Goal: Task Accomplishment & Management: Use online tool/utility

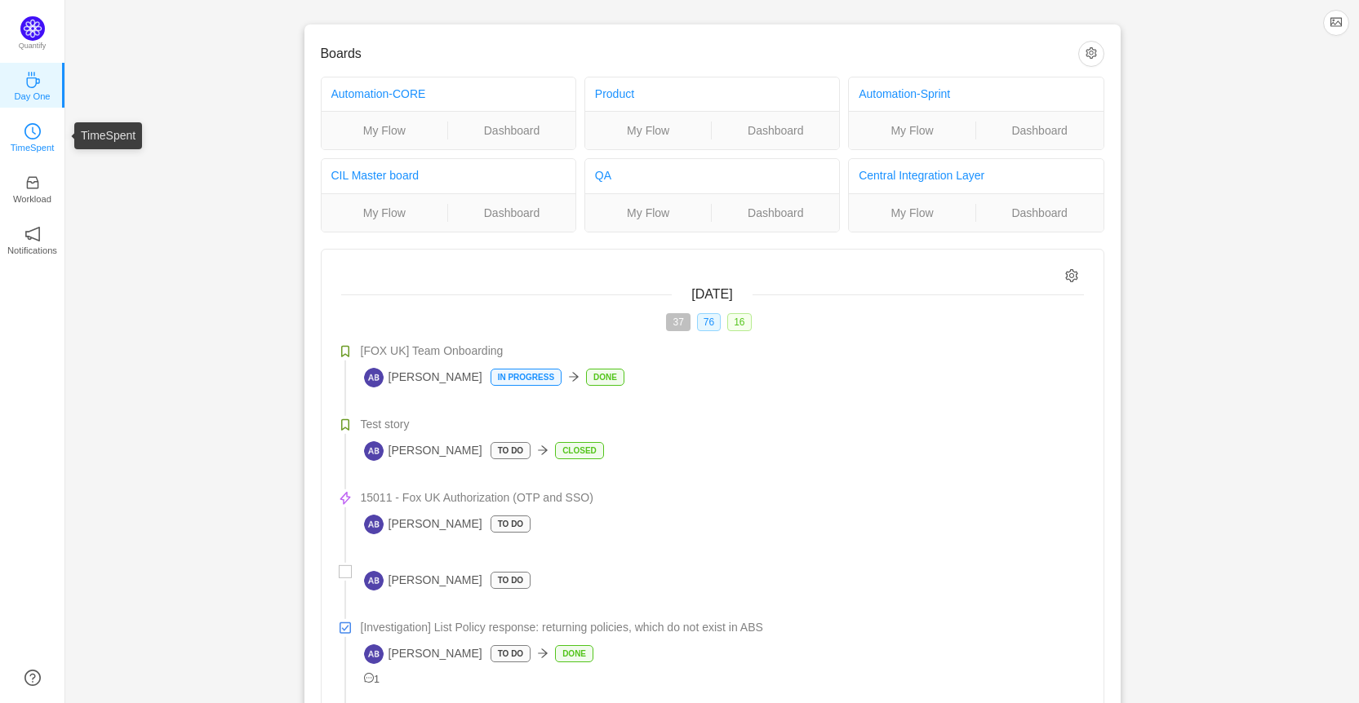
click at [41, 128] on link "TimeSpent" at bounding box center [32, 136] width 16 height 16
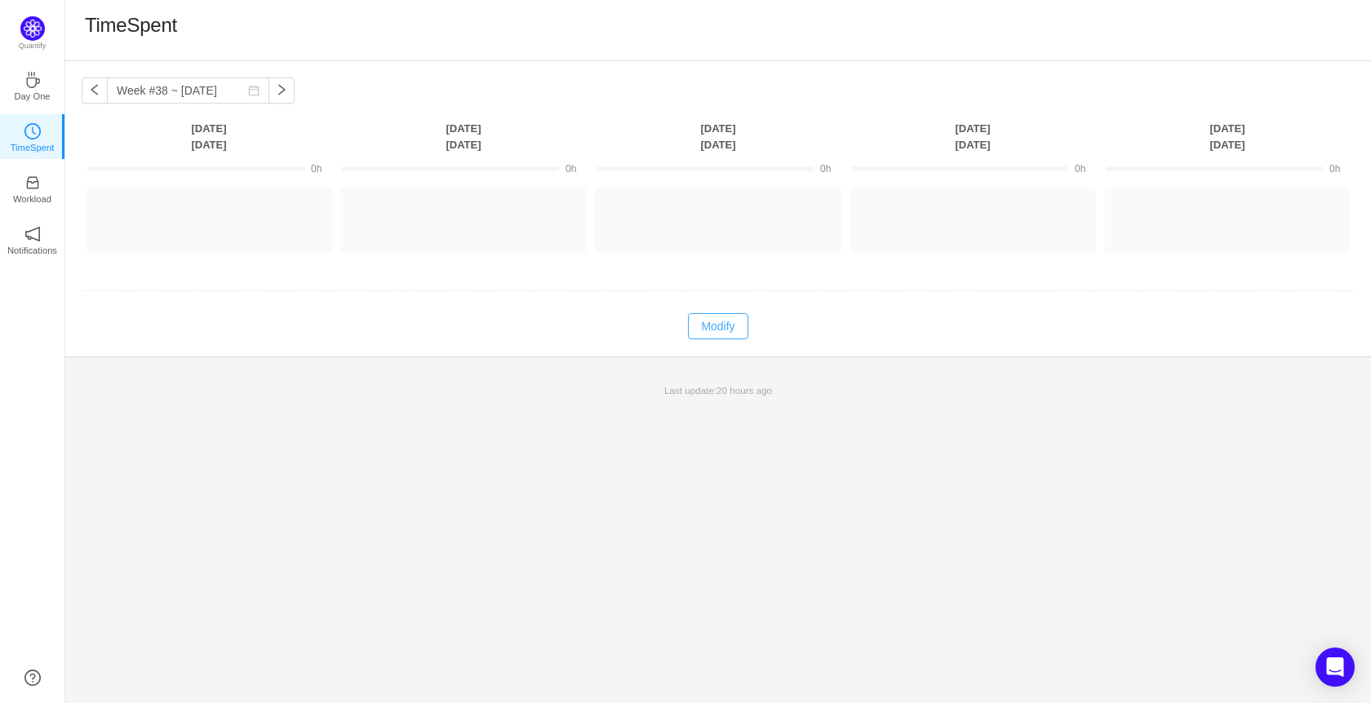
click at [728, 331] on button "Modify" at bounding box center [718, 326] width 60 height 26
click at [184, 221] on button "Log Time" at bounding box center [196, 213] width 91 height 26
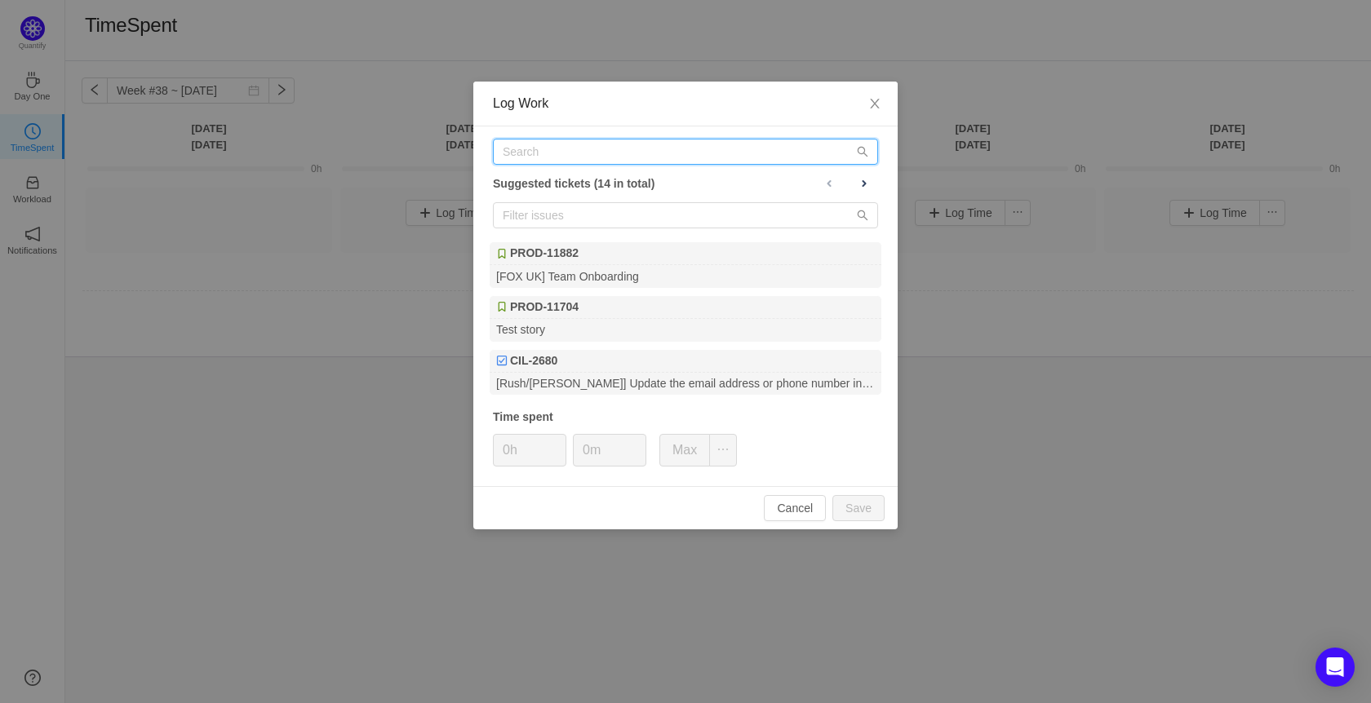
click at [599, 153] on input "text" at bounding box center [685, 152] width 385 height 26
paste input "CIL-2813"
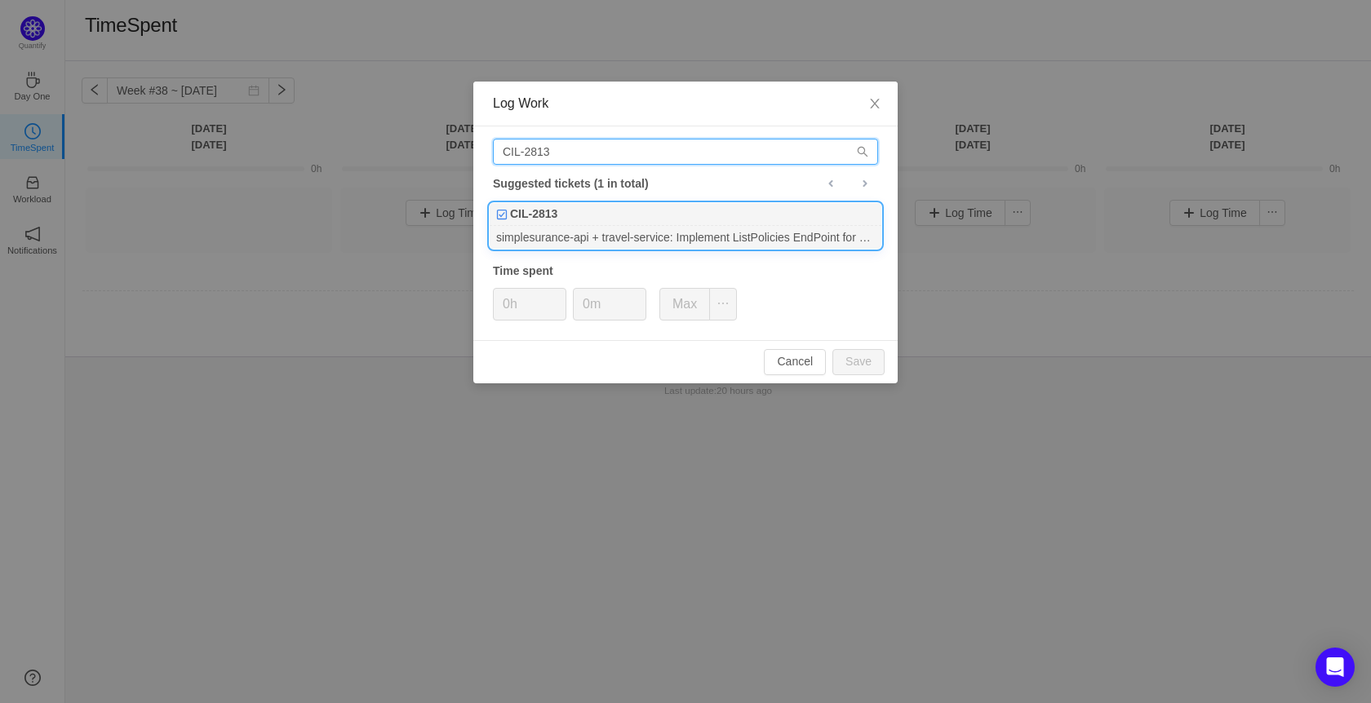
type input "CIL-2813"
click at [621, 239] on div "simplesurance-api + travel-service: Implement ListPolicies EndPoint for FOX" at bounding box center [686, 237] width 392 height 22
type input "1h"
click at [553, 295] on span "Increase Value" at bounding box center [556, 298] width 17 height 19
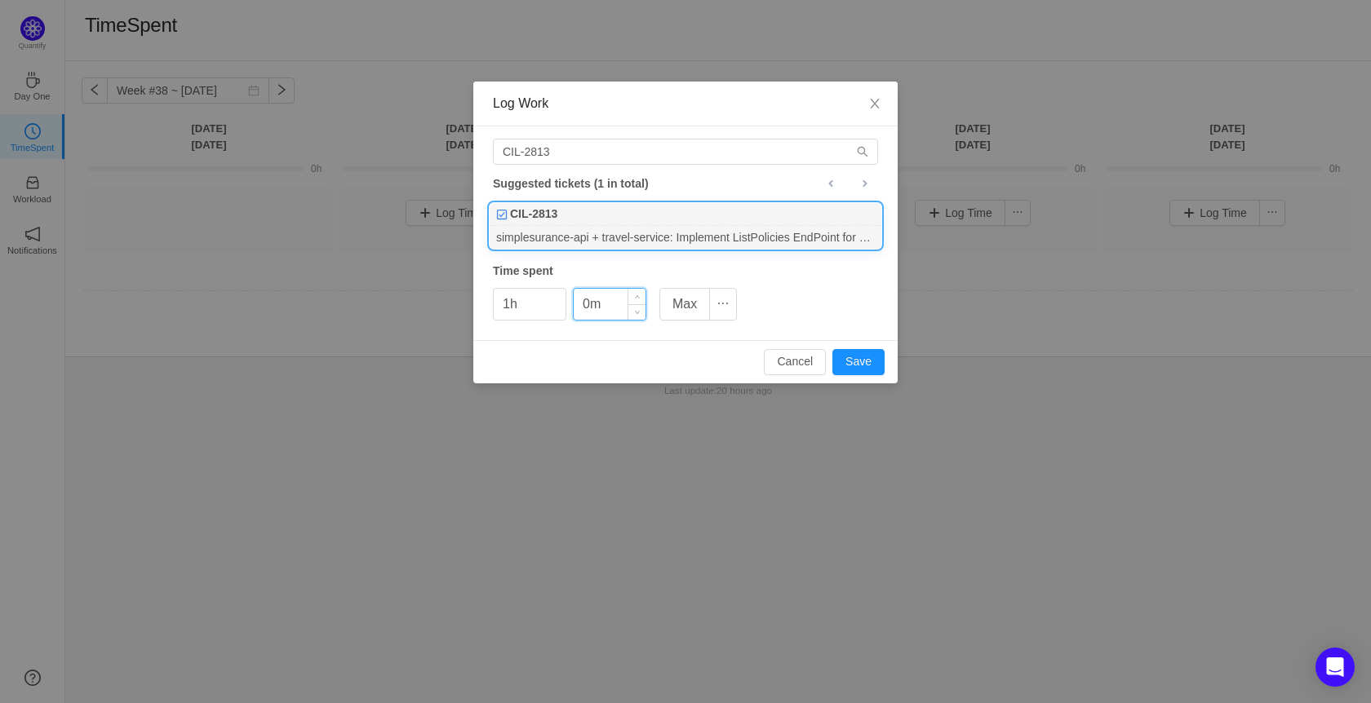
click at [588, 300] on input "0m" at bounding box center [610, 304] width 72 height 31
click at [640, 295] on span "Increase Value" at bounding box center [636, 298] width 17 height 19
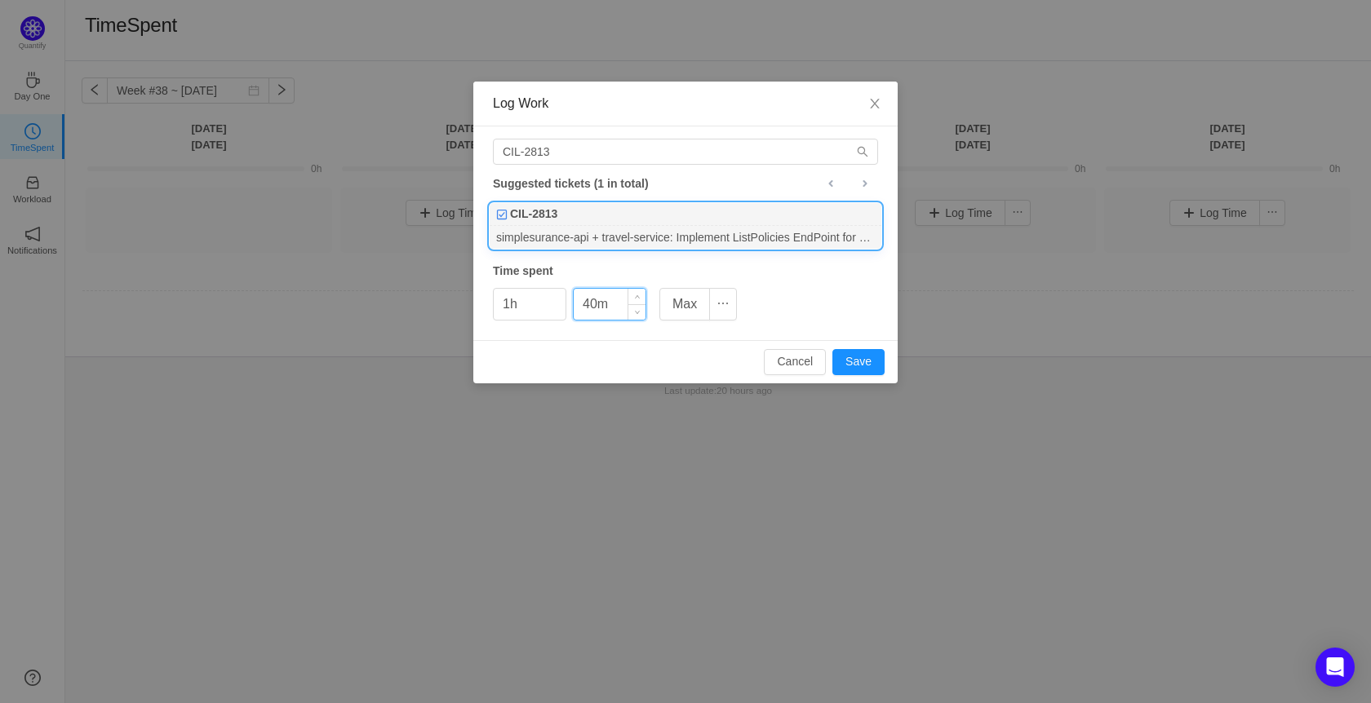
click at [593, 303] on input "40m" at bounding box center [610, 304] width 72 height 31
type input "45m"
click at [872, 363] on button "Save" at bounding box center [858, 362] width 52 height 26
type input "0h"
type input "0m"
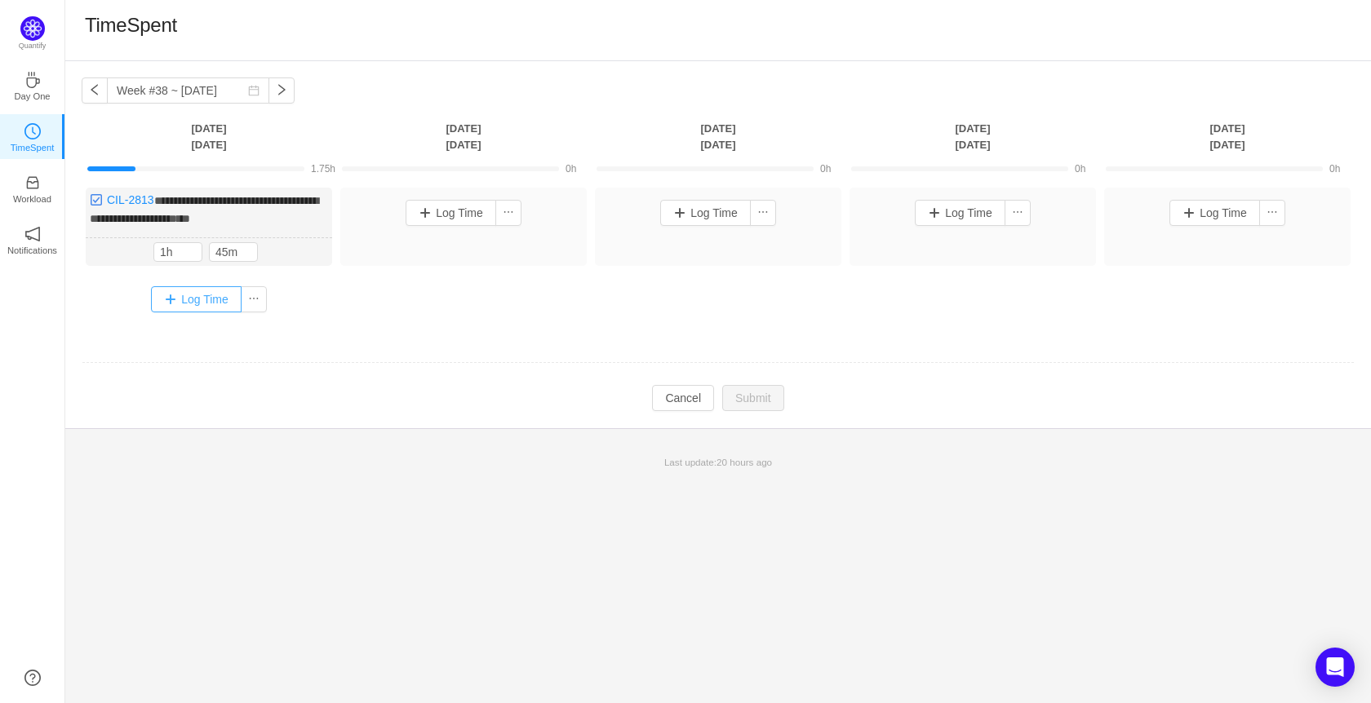
click at [199, 305] on button "Log Time" at bounding box center [196, 299] width 91 height 26
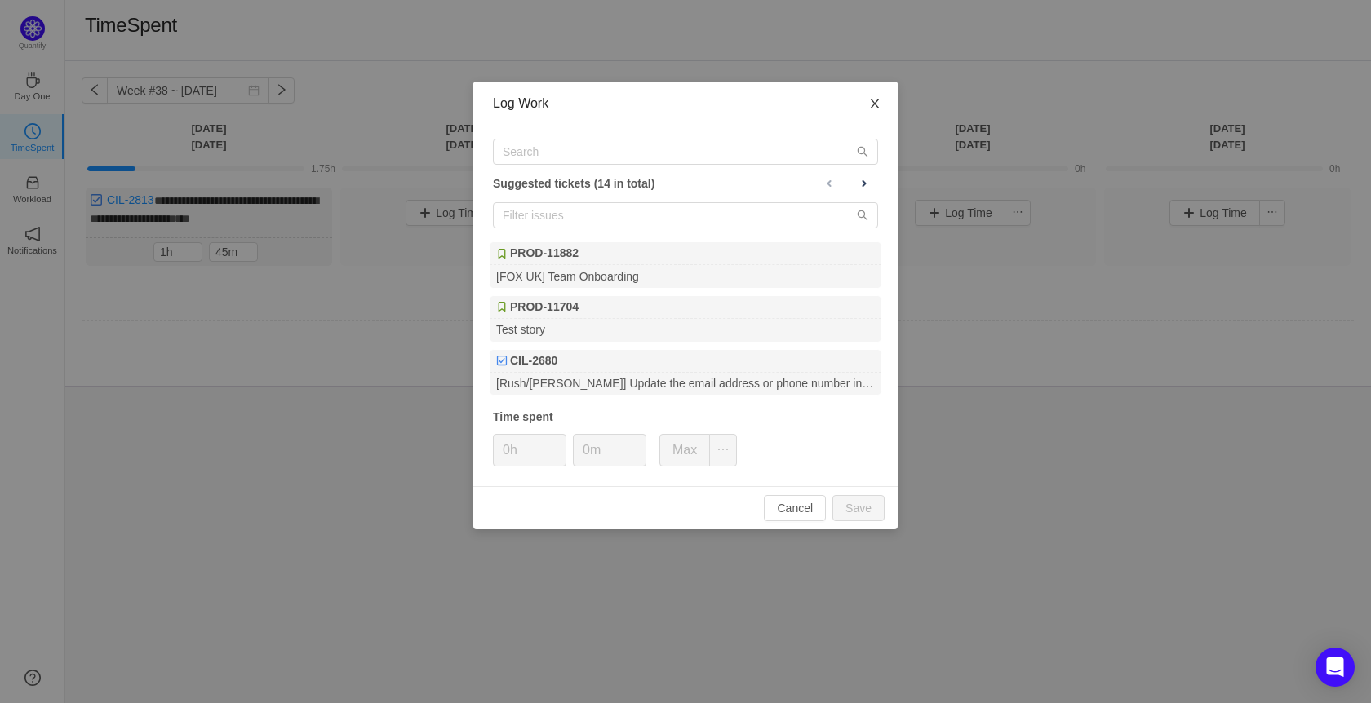
click at [872, 97] on span "Close" at bounding box center [875, 105] width 46 height 46
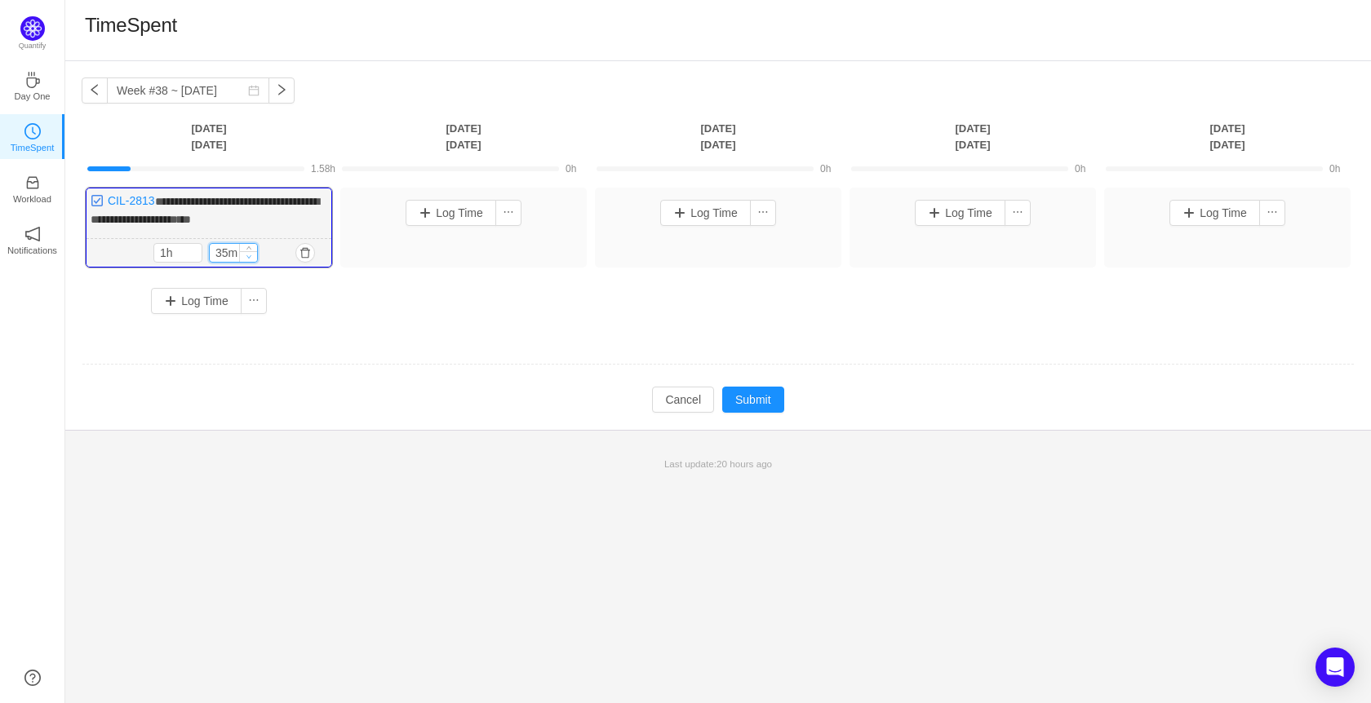
click at [249, 254] on icon "icon: down" at bounding box center [249, 257] width 6 height 6
type input "15m"
click at [249, 254] on icon "icon: down" at bounding box center [249, 257] width 6 height 6
click at [761, 392] on button "Submit" at bounding box center [753, 400] width 62 height 26
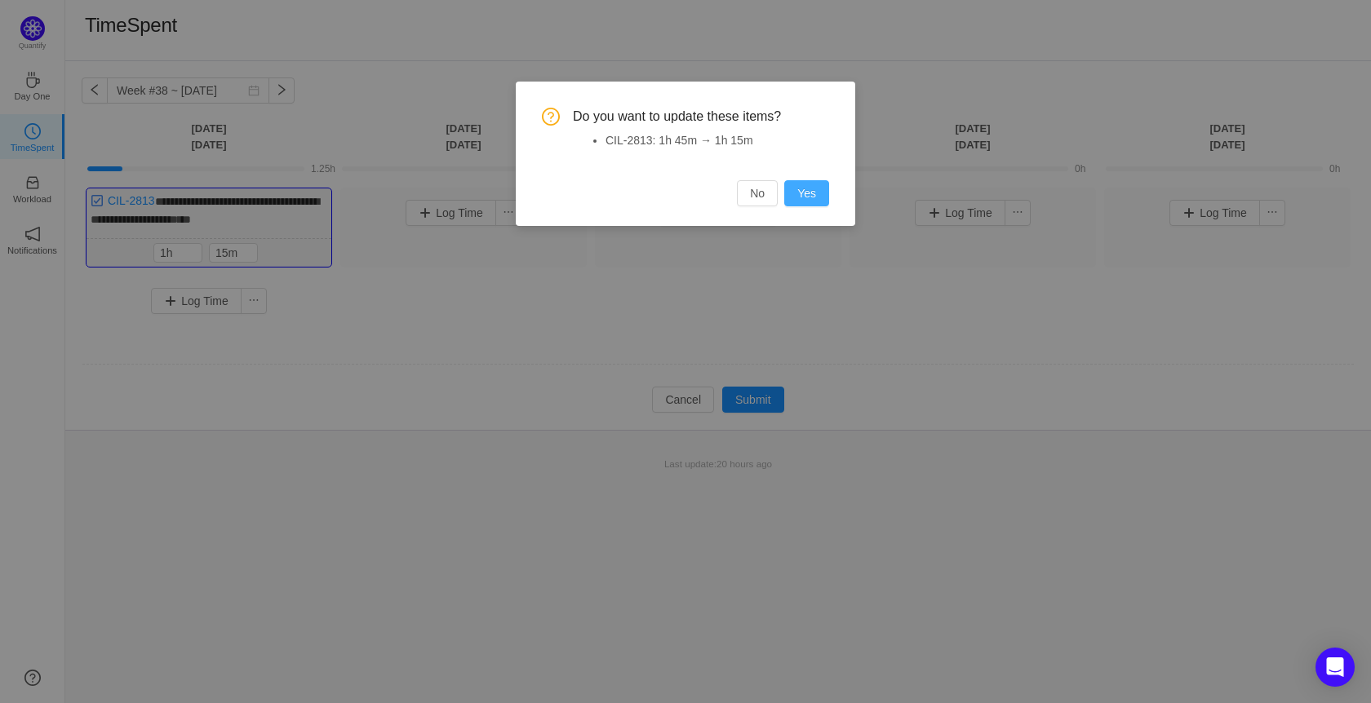
click at [806, 197] on button "Yes" at bounding box center [806, 193] width 45 height 26
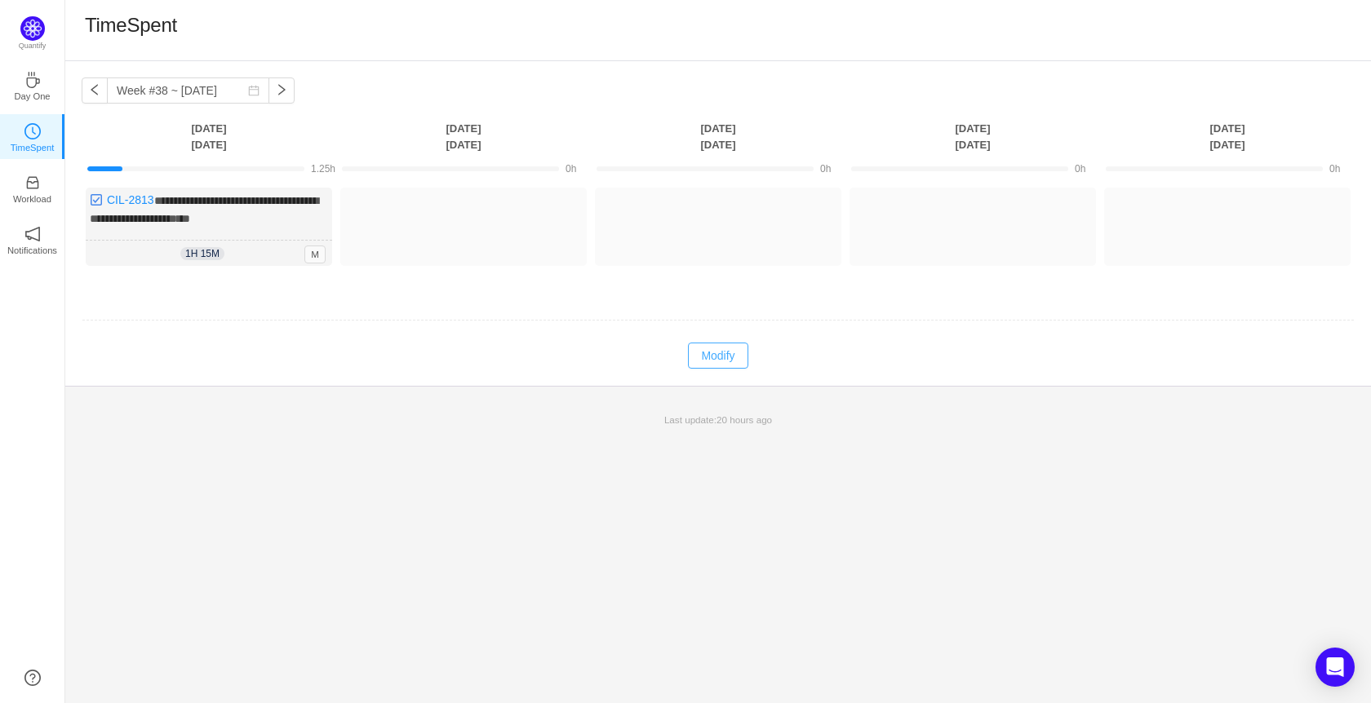
click at [724, 348] on button "Modify" at bounding box center [718, 356] width 60 height 26
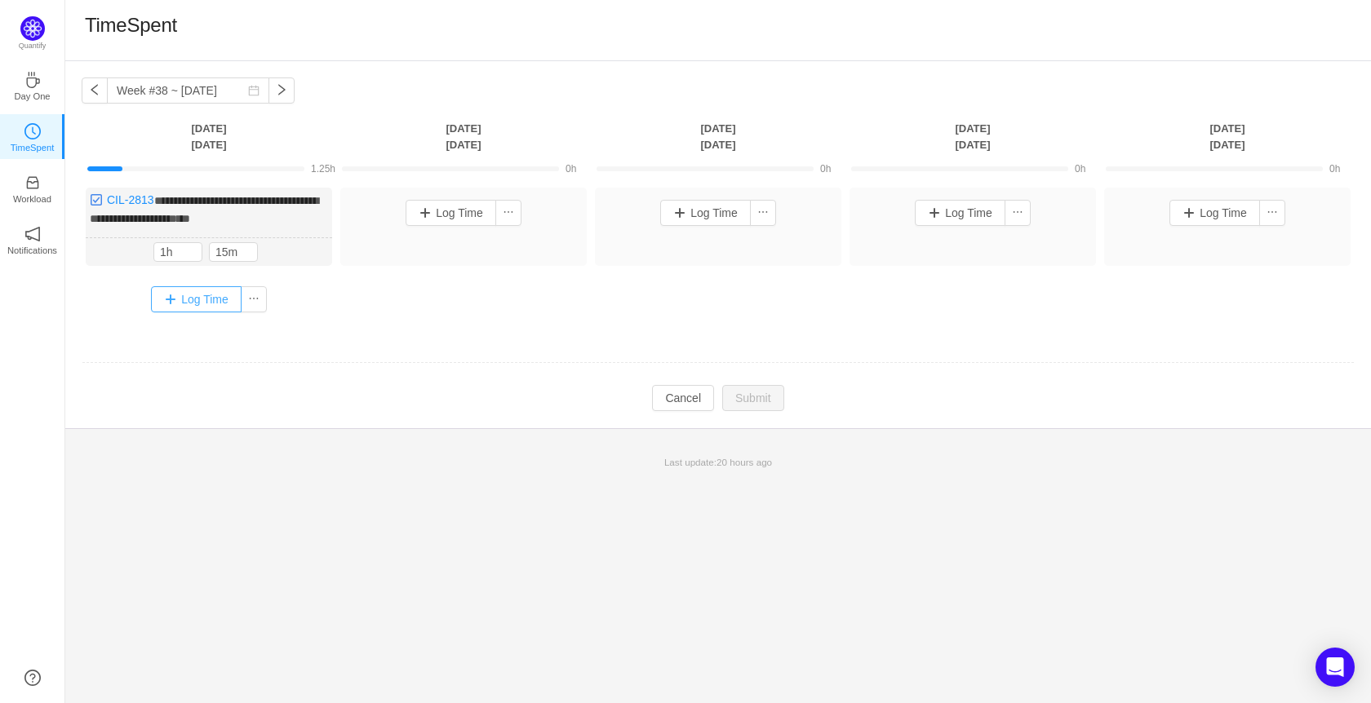
click at [206, 289] on button "Log Time" at bounding box center [196, 299] width 91 height 26
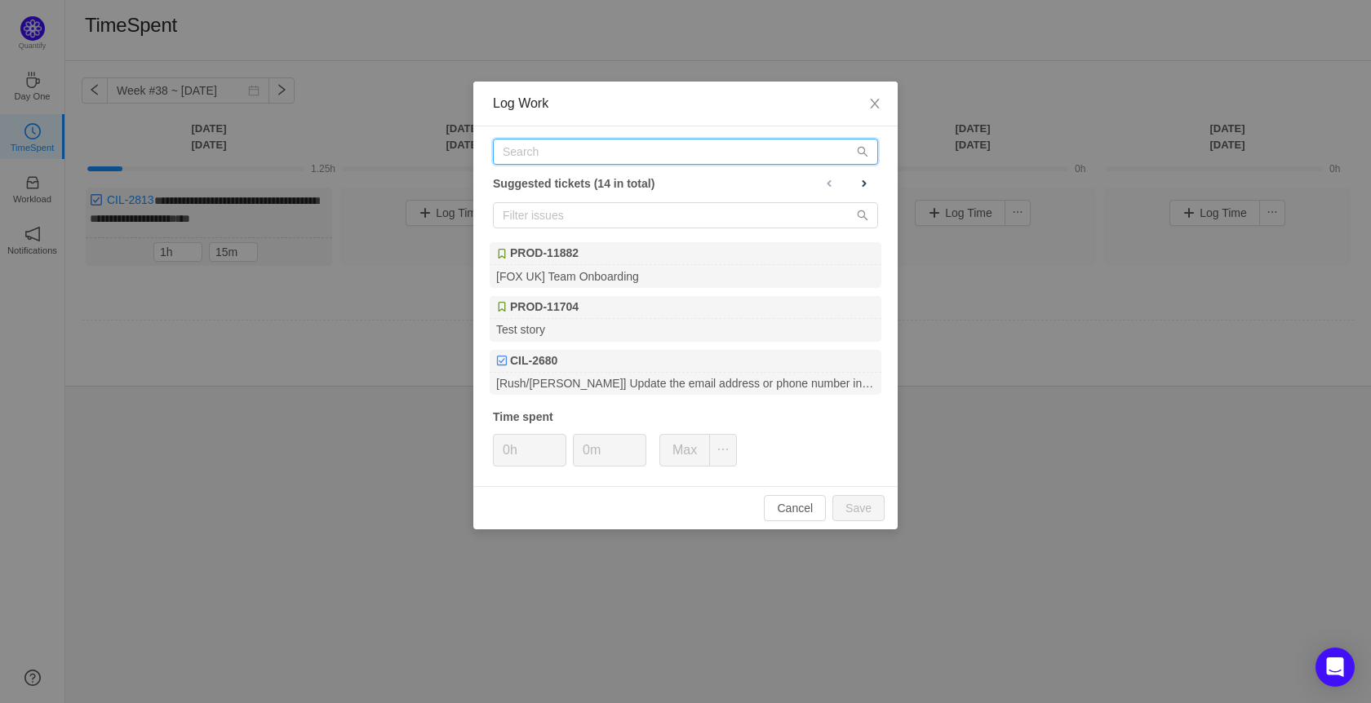
click at [598, 147] on input "text" at bounding box center [685, 152] width 385 height 26
paste input "CIL-2815"
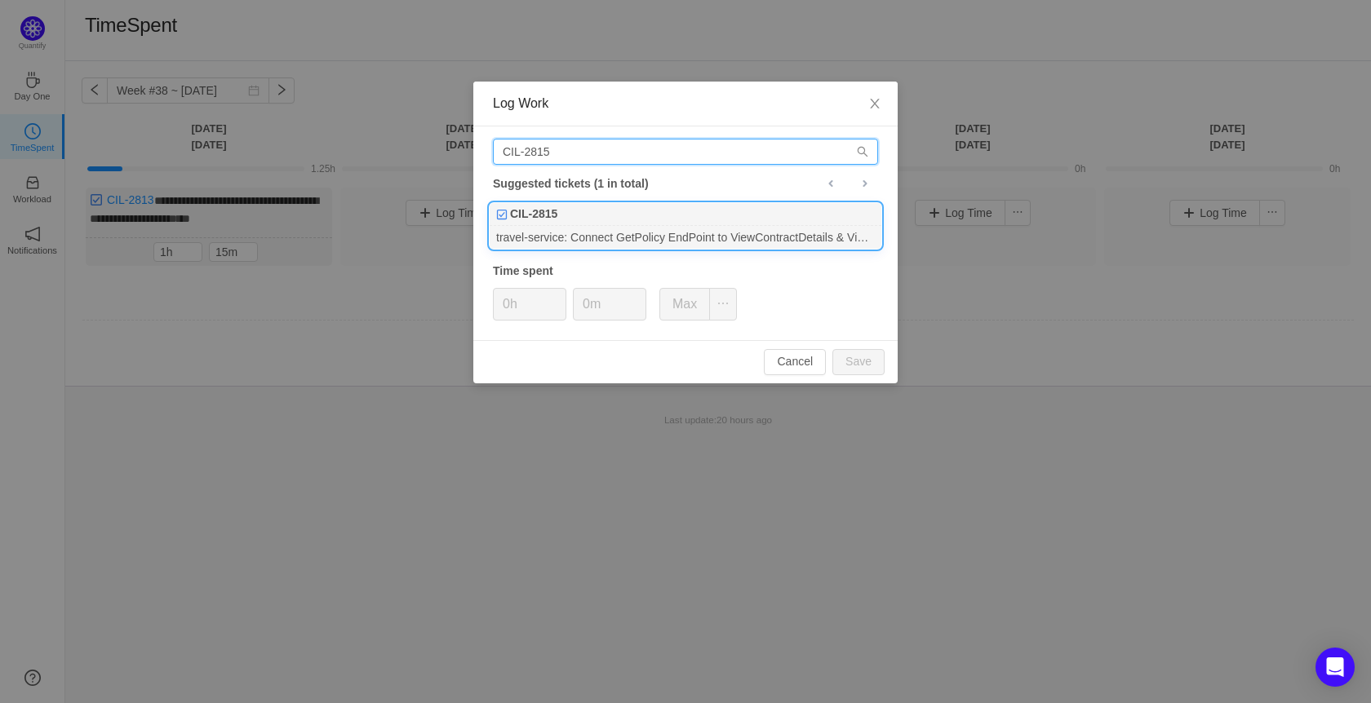
type input "CIL-2815"
click at [628, 231] on div "travel-service: Connect GetPolicy EndPoint to ViewContractDetails & ViewInsured…" at bounding box center [686, 237] width 392 height 22
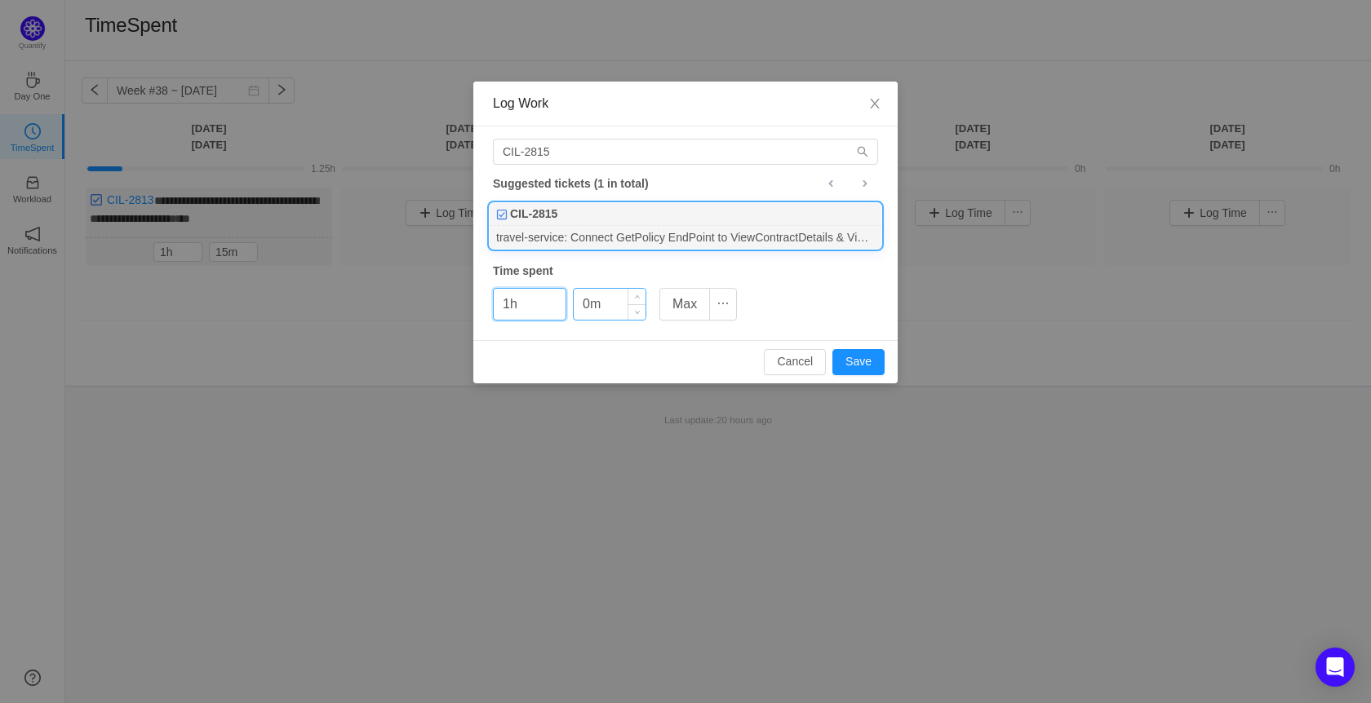
type input "1h"
drag, startPoint x: 589, startPoint y: 307, endPoint x: 561, endPoint y: 306, distance: 27.8
click at [561, 306] on div "1h 0m Max" at bounding box center [615, 304] width 244 height 33
type input "15m"
click at [863, 363] on button "Save" at bounding box center [858, 362] width 52 height 26
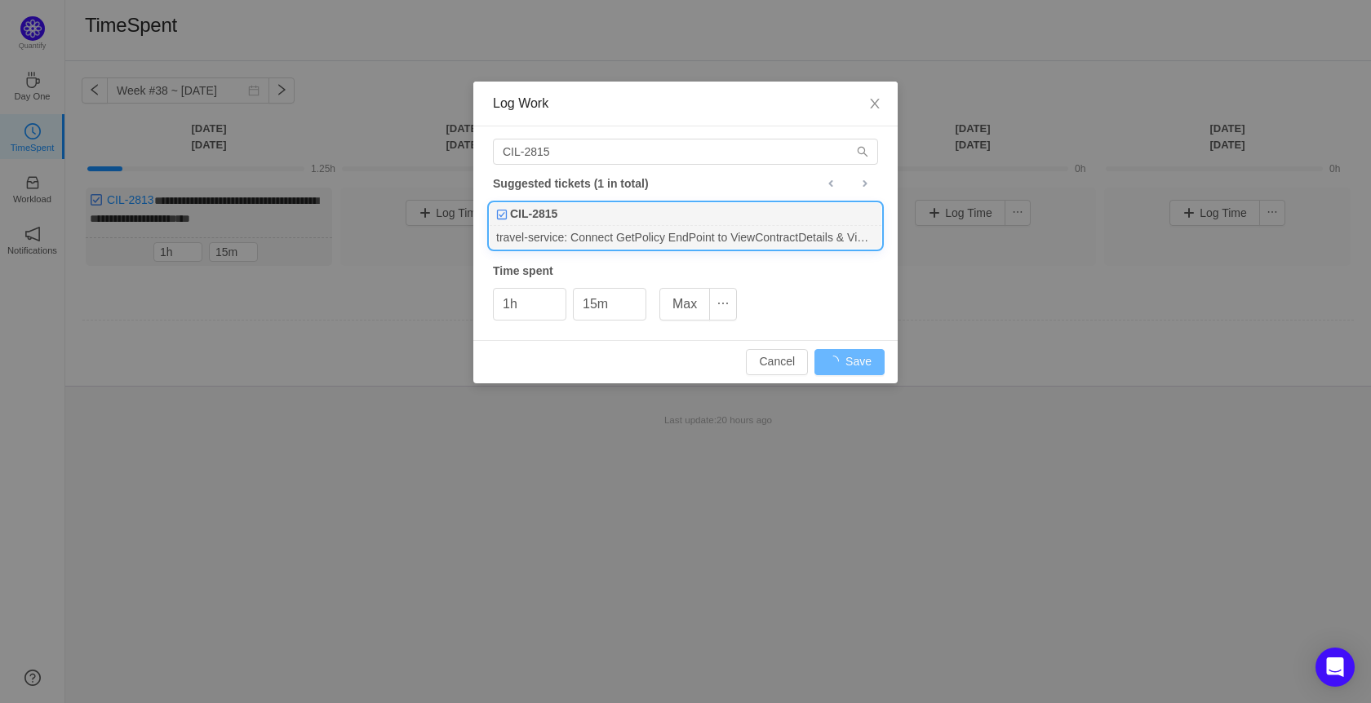
type input "0h"
type input "0m"
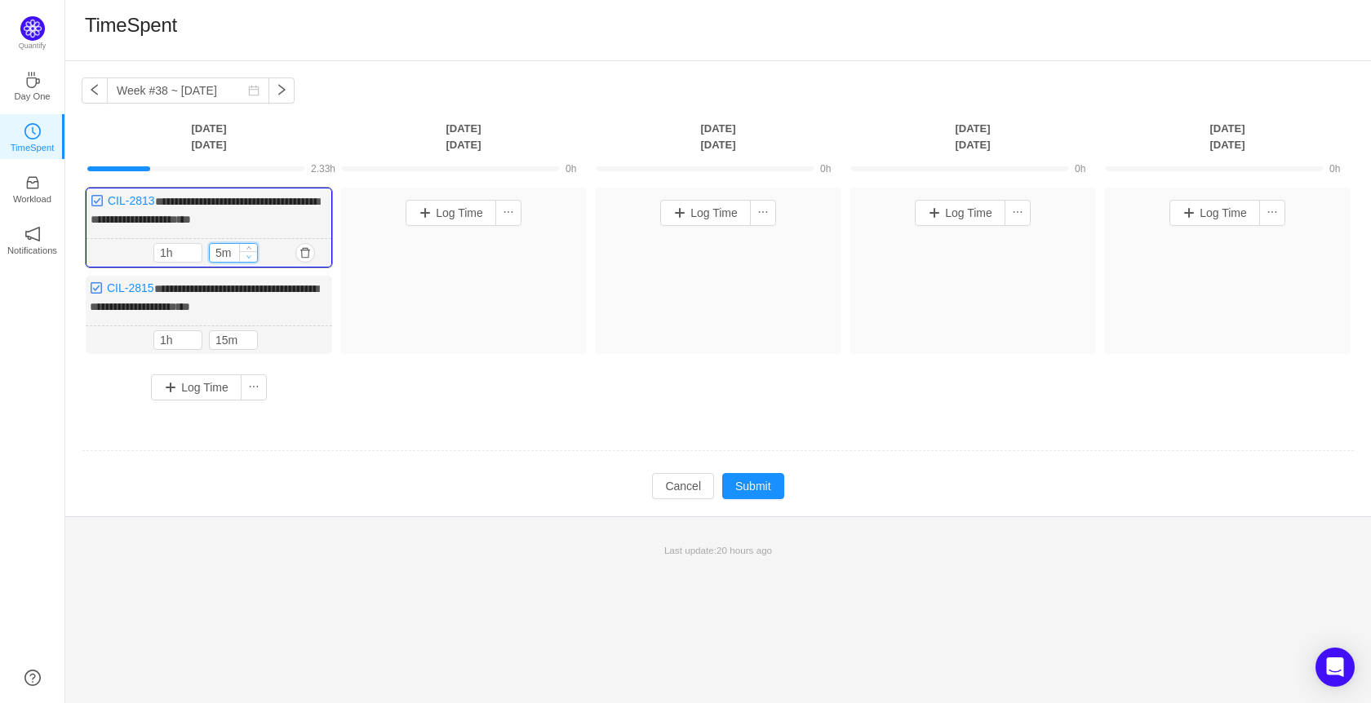
click at [246, 255] on icon "icon: down" at bounding box center [249, 257] width 6 height 6
click at [219, 256] on input "5m" at bounding box center [233, 253] width 47 height 18
type input "0m"
click at [165, 253] on input "1h" at bounding box center [177, 253] width 47 height 18
type input "0h"
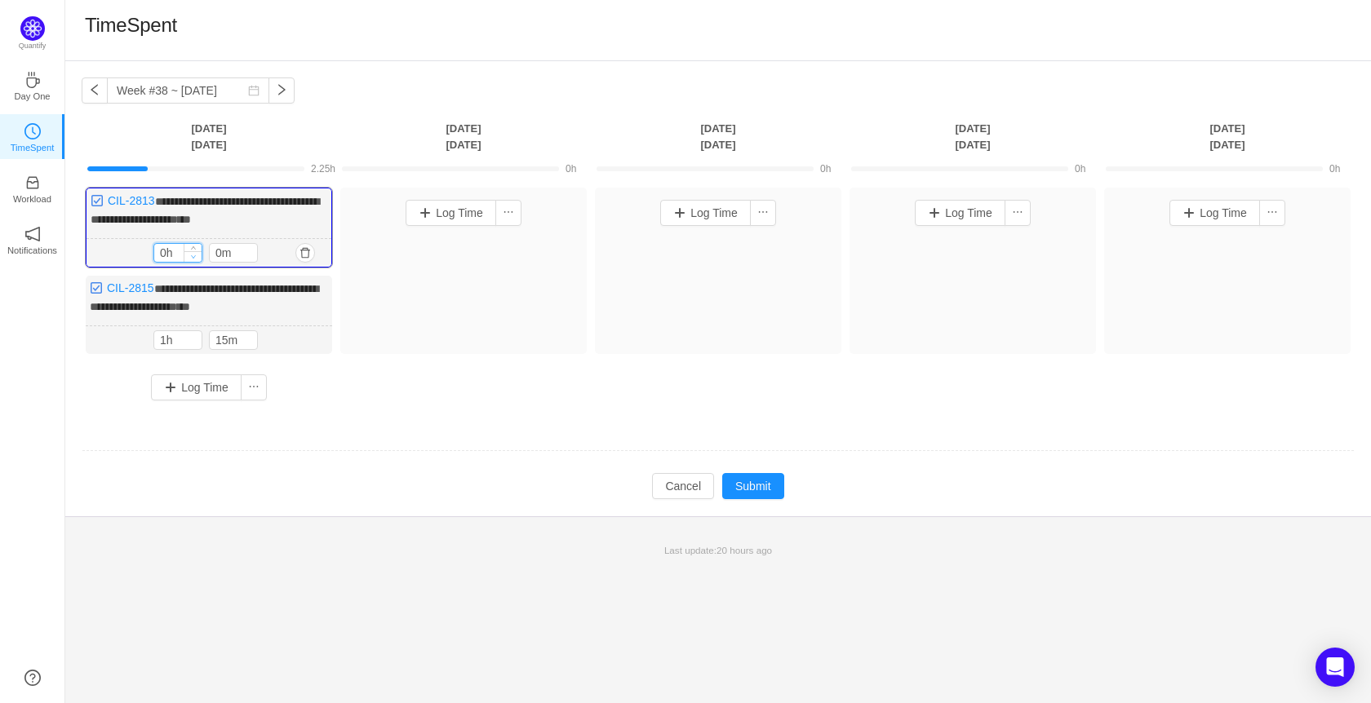
click at [189, 257] on span "Decrease Value" at bounding box center [192, 256] width 17 height 11
click at [218, 251] on input "0m" at bounding box center [233, 253] width 47 height 18
type input "30m"
click at [224, 335] on input "15m" at bounding box center [233, 340] width 47 height 18
type input "45m"
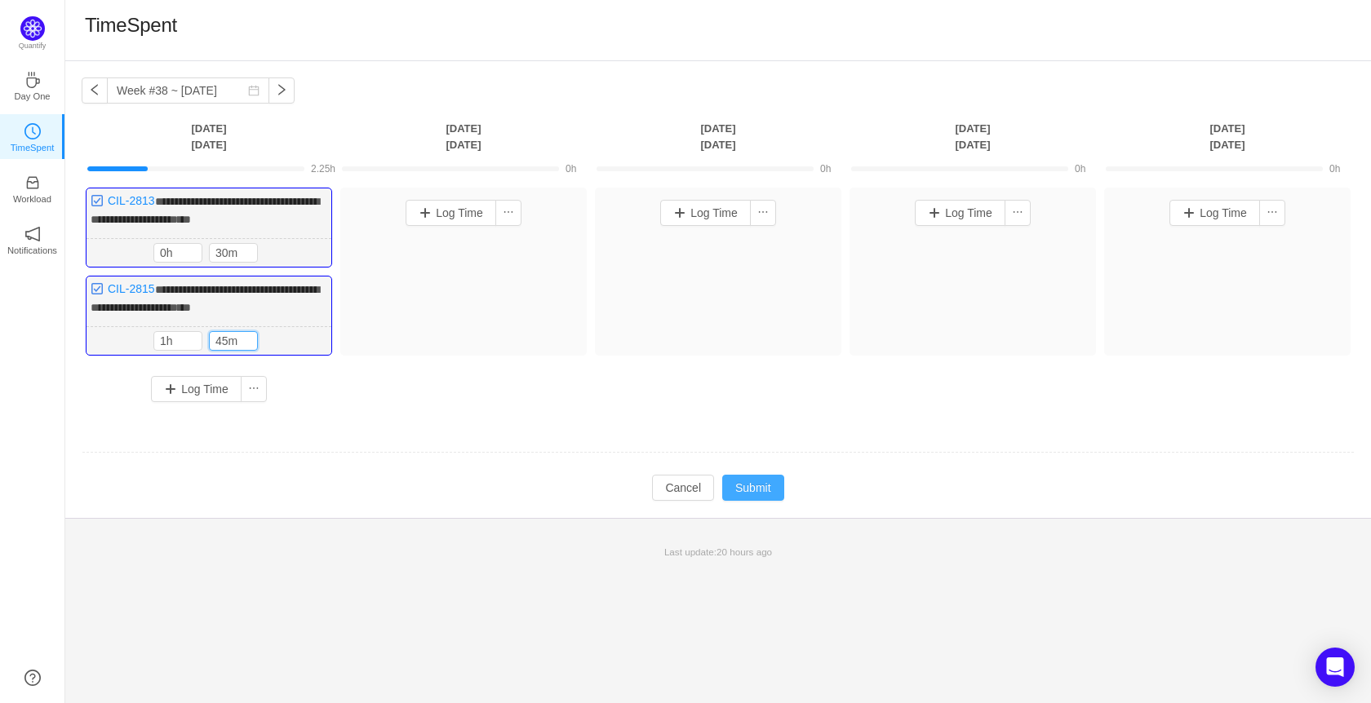
click at [758, 478] on button "Submit" at bounding box center [753, 488] width 62 height 26
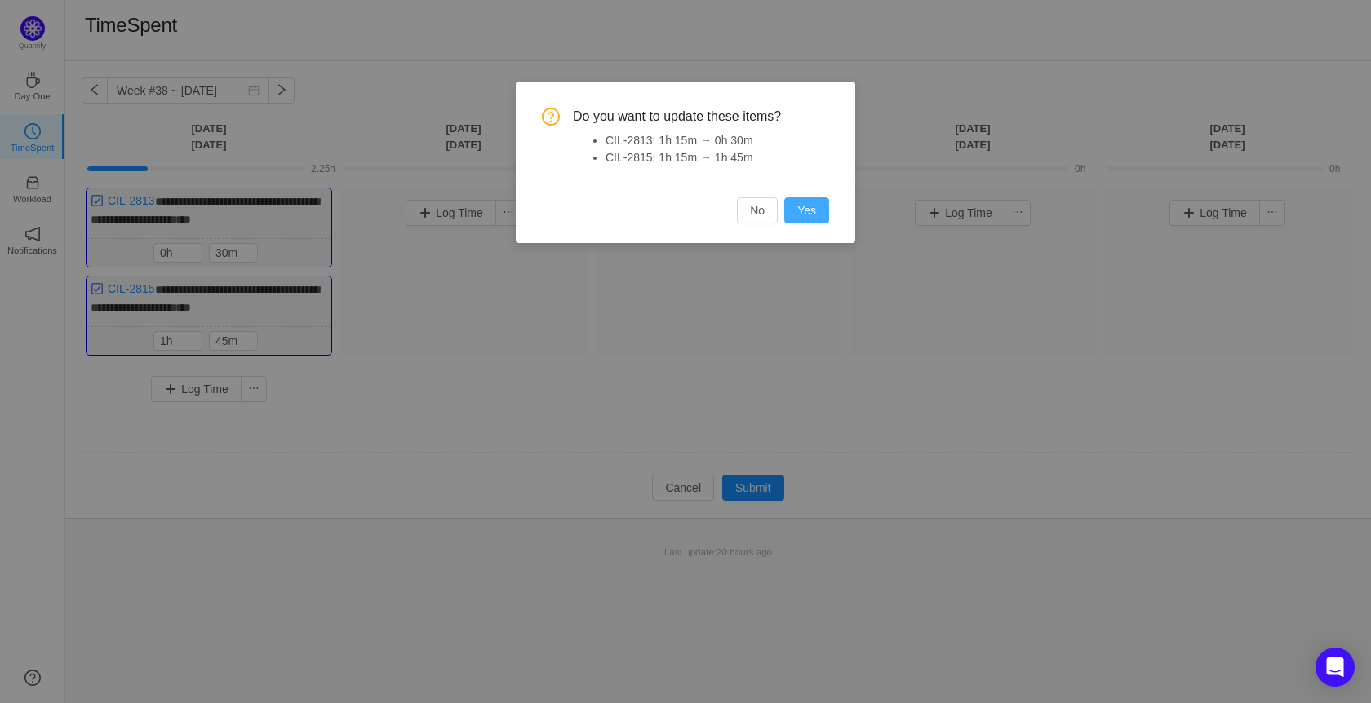
click at [817, 208] on button "Yes" at bounding box center [806, 211] width 45 height 26
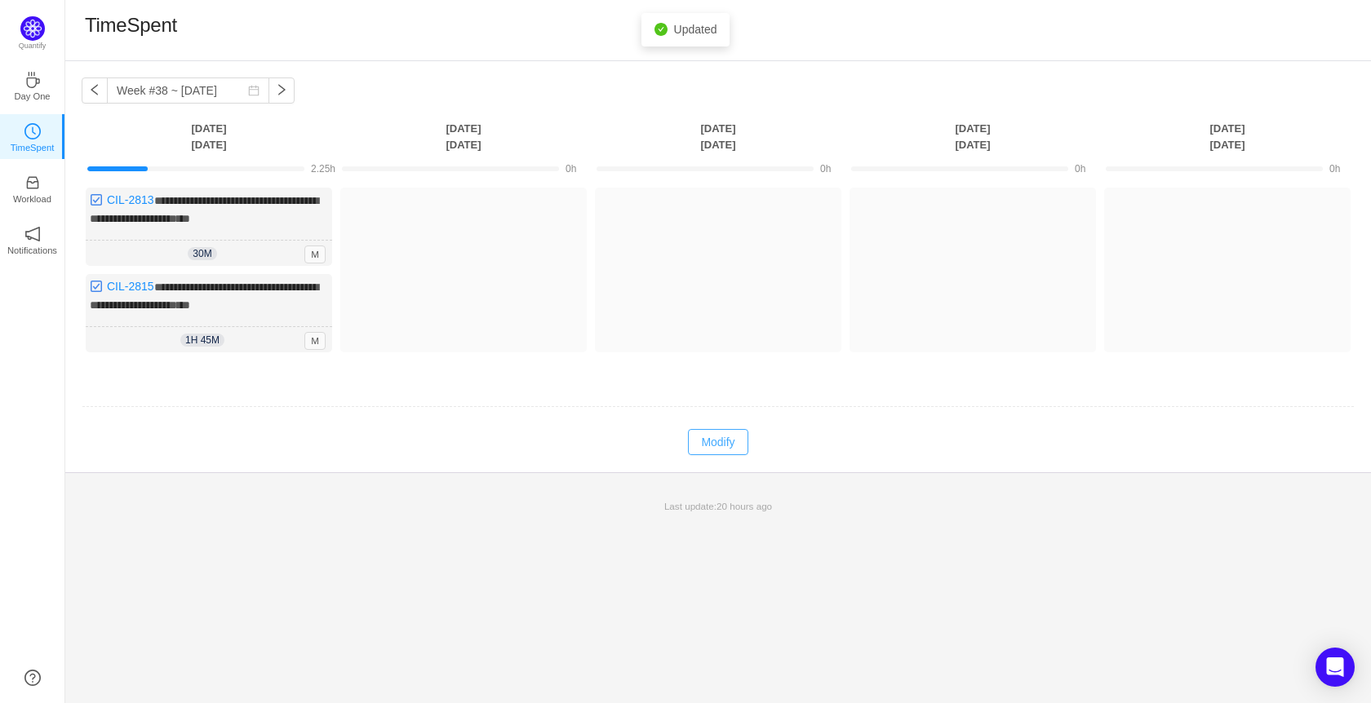
click at [729, 440] on button "Modify" at bounding box center [718, 442] width 60 height 26
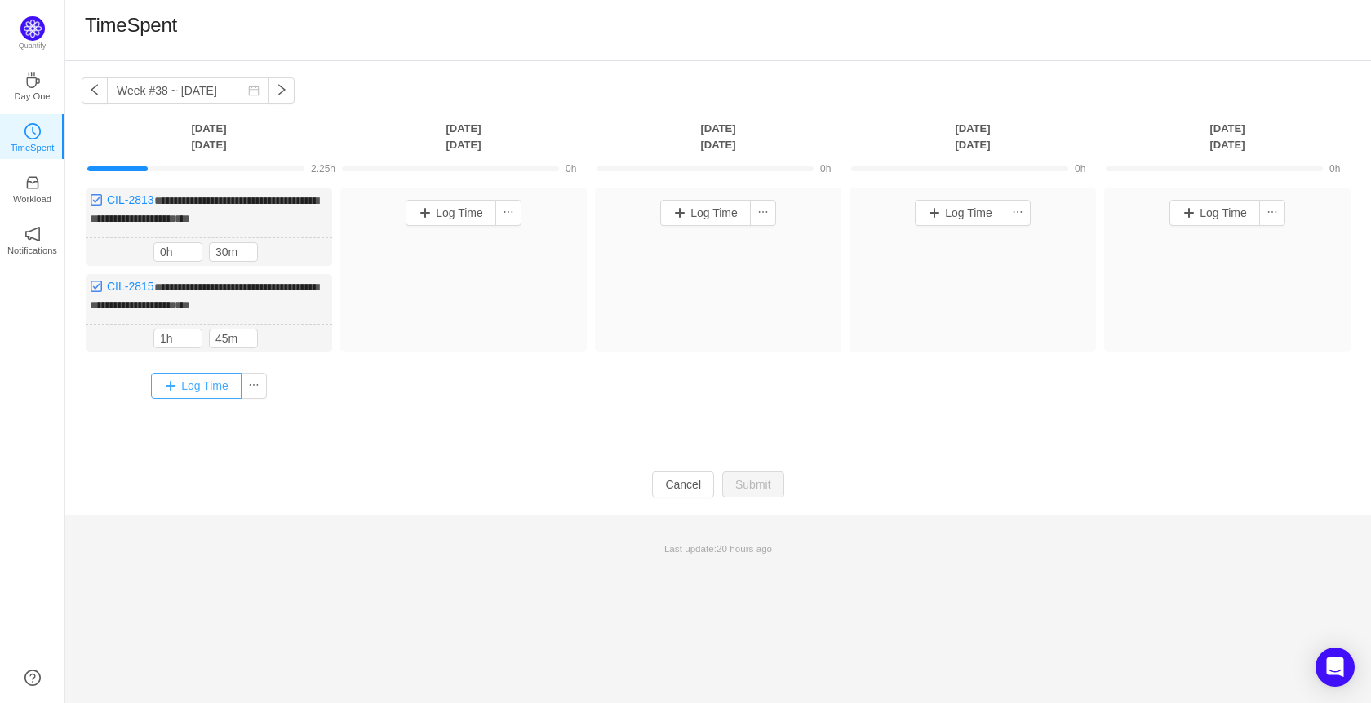
click at [208, 382] on button "Log Time" at bounding box center [196, 386] width 91 height 26
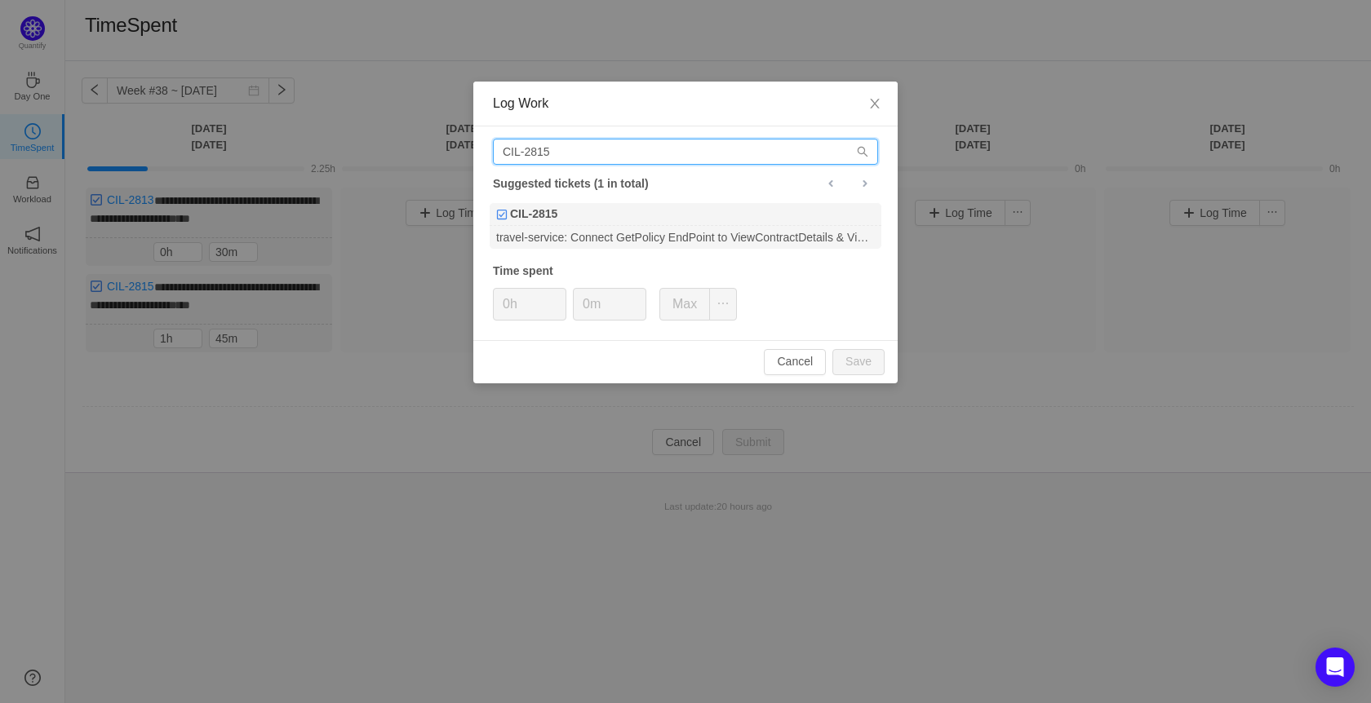
click at [555, 154] on input "CIL-2815" at bounding box center [685, 152] width 385 height 26
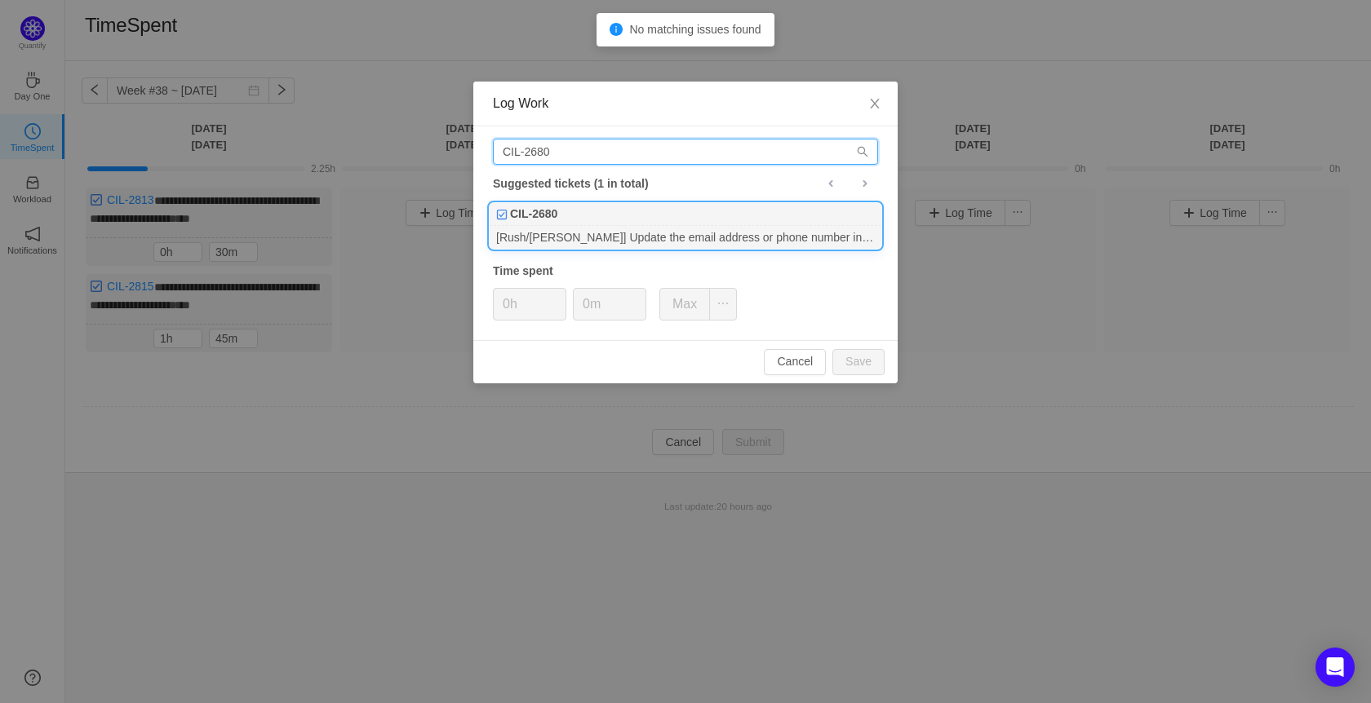
type input "CIL-2680"
click at [588, 239] on div "[Rush/[PERSON_NAME]] Update the email address or phone number in ABS after Medi…" at bounding box center [686, 237] width 392 height 22
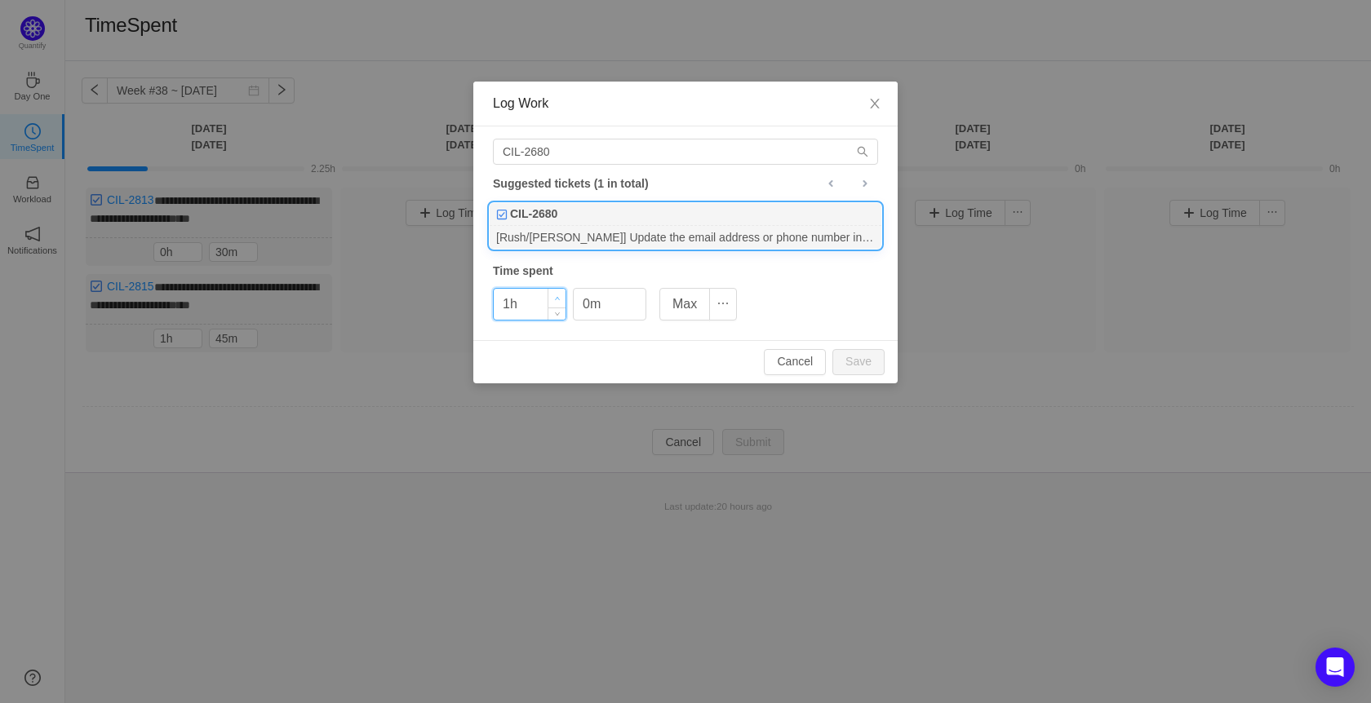
click at [553, 296] on span "Increase Value" at bounding box center [556, 298] width 17 height 19
type input "2h"
click at [553, 296] on span "Increase Value" at bounding box center [556, 298] width 17 height 19
drag, startPoint x: 587, startPoint y: 308, endPoint x: 530, endPoint y: 295, distance: 57.8
click at [530, 295] on div "2h 0m Max" at bounding box center [615, 304] width 244 height 33
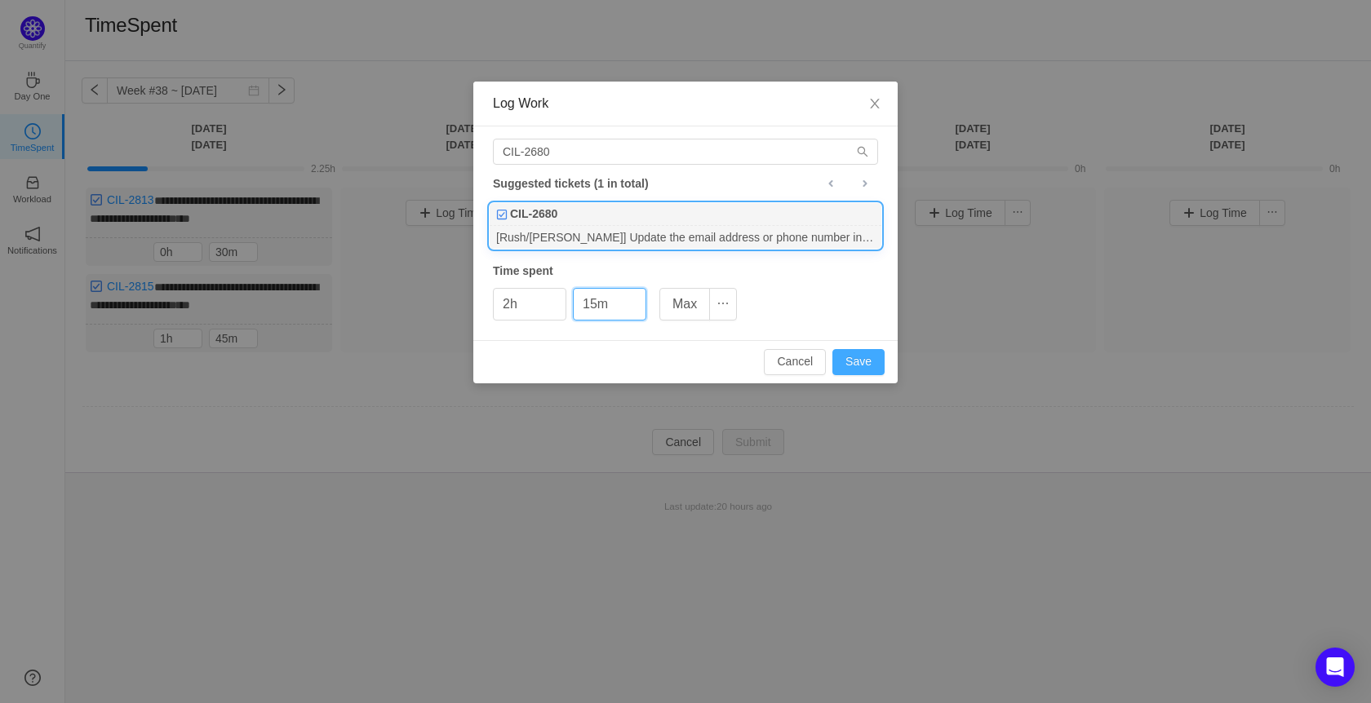
type input "15m"
click at [873, 360] on button "Save" at bounding box center [858, 362] width 52 height 26
type input "0h"
type input "0m"
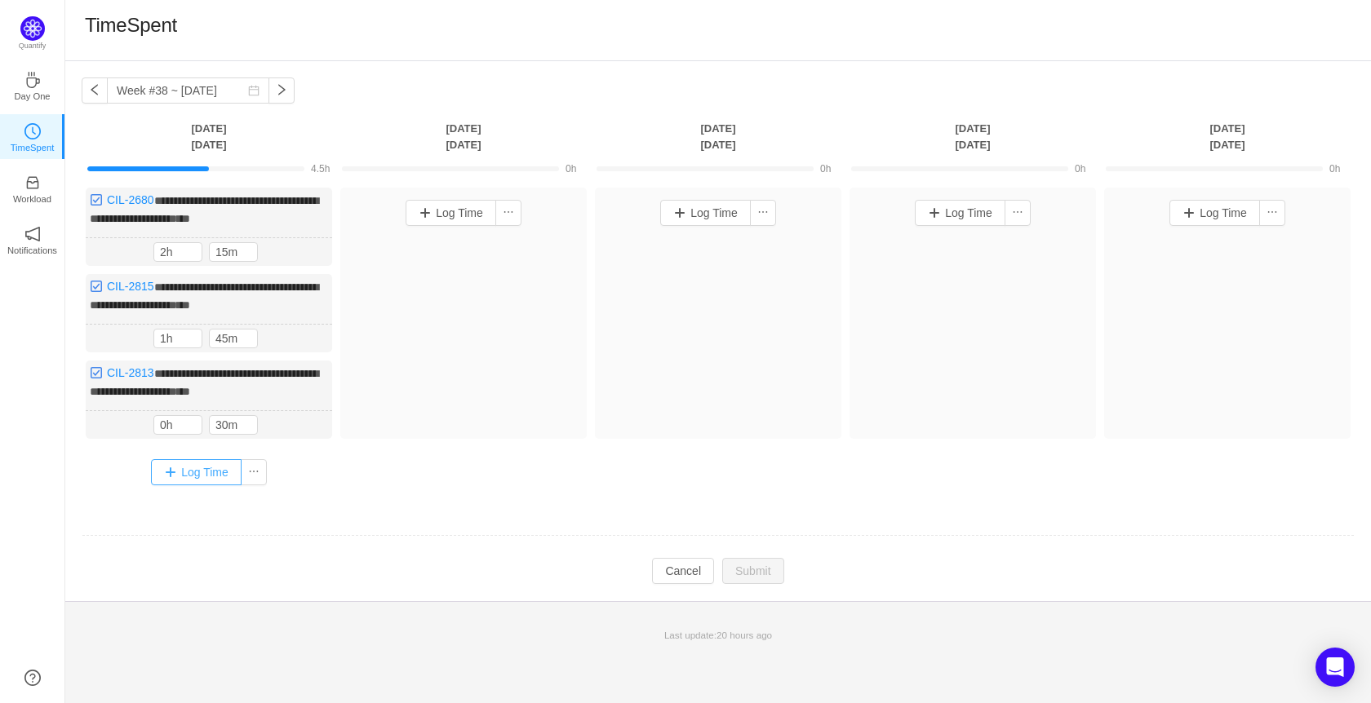
click at [215, 459] on button "Log Time" at bounding box center [196, 472] width 91 height 26
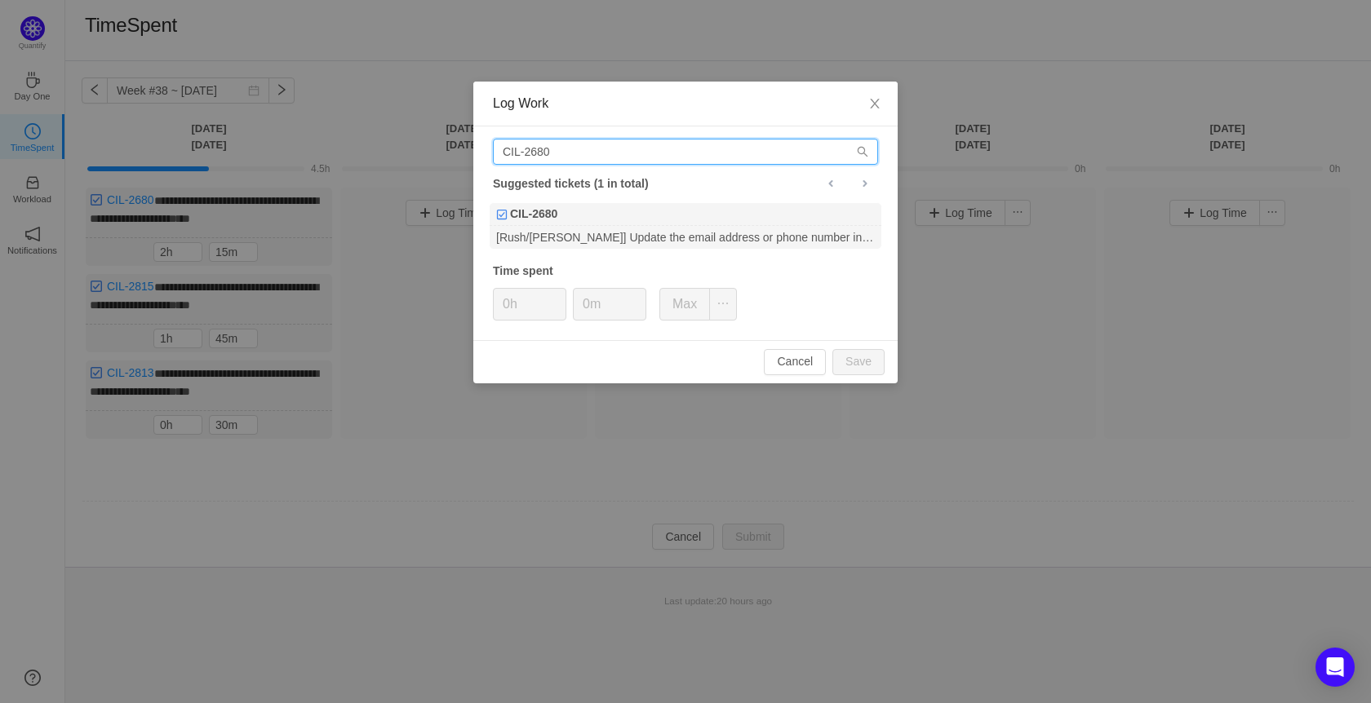
drag, startPoint x: 584, startPoint y: 154, endPoint x: 189, endPoint y: 133, distance: 396.4
click at [189, 133] on div "Log Work CIL-2680 Suggested tickets (1 in total) CIL-2680 [Rush/[PERSON_NAME]] …" at bounding box center [685, 351] width 1371 height 703
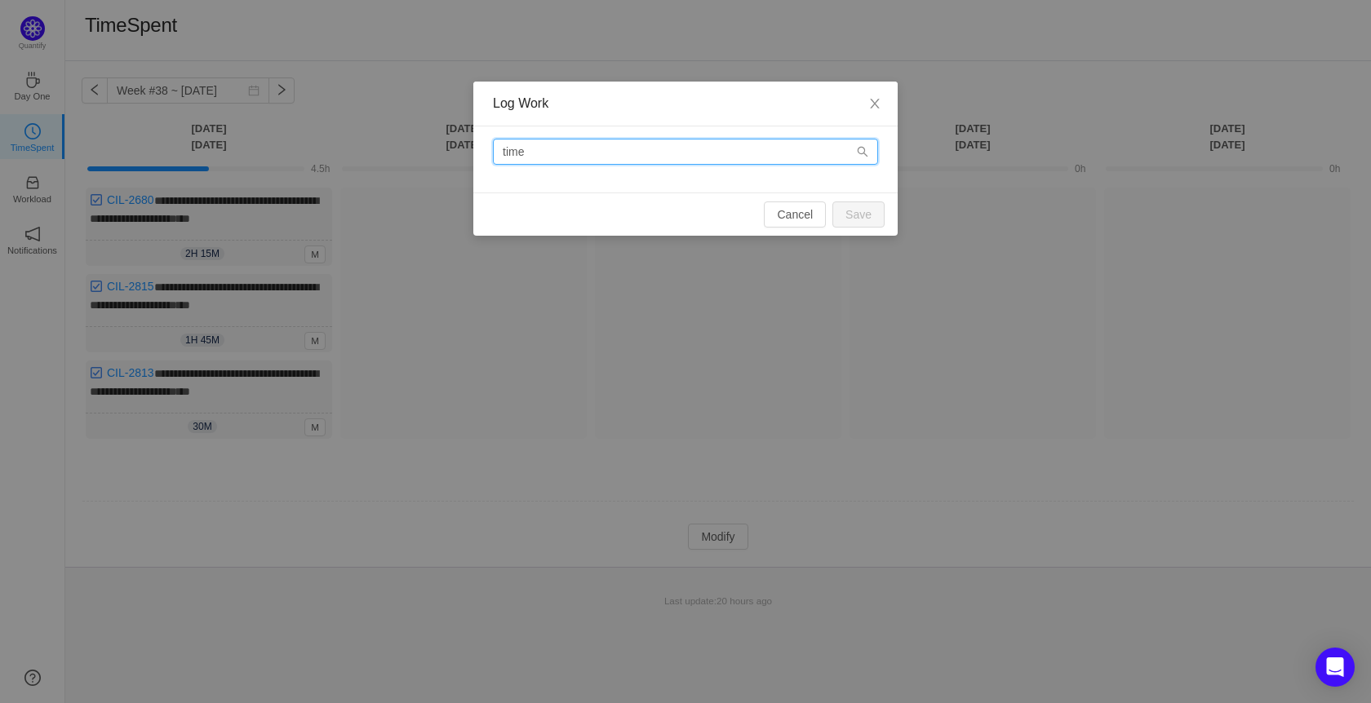
drag, startPoint x: 634, startPoint y: 153, endPoint x: 397, endPoint y: 129, distance: 237.9
click at [397, 129] on div "Log Work time Cancel Save" at bounding box center [685, 351] width 1371 height 703
type input "t"
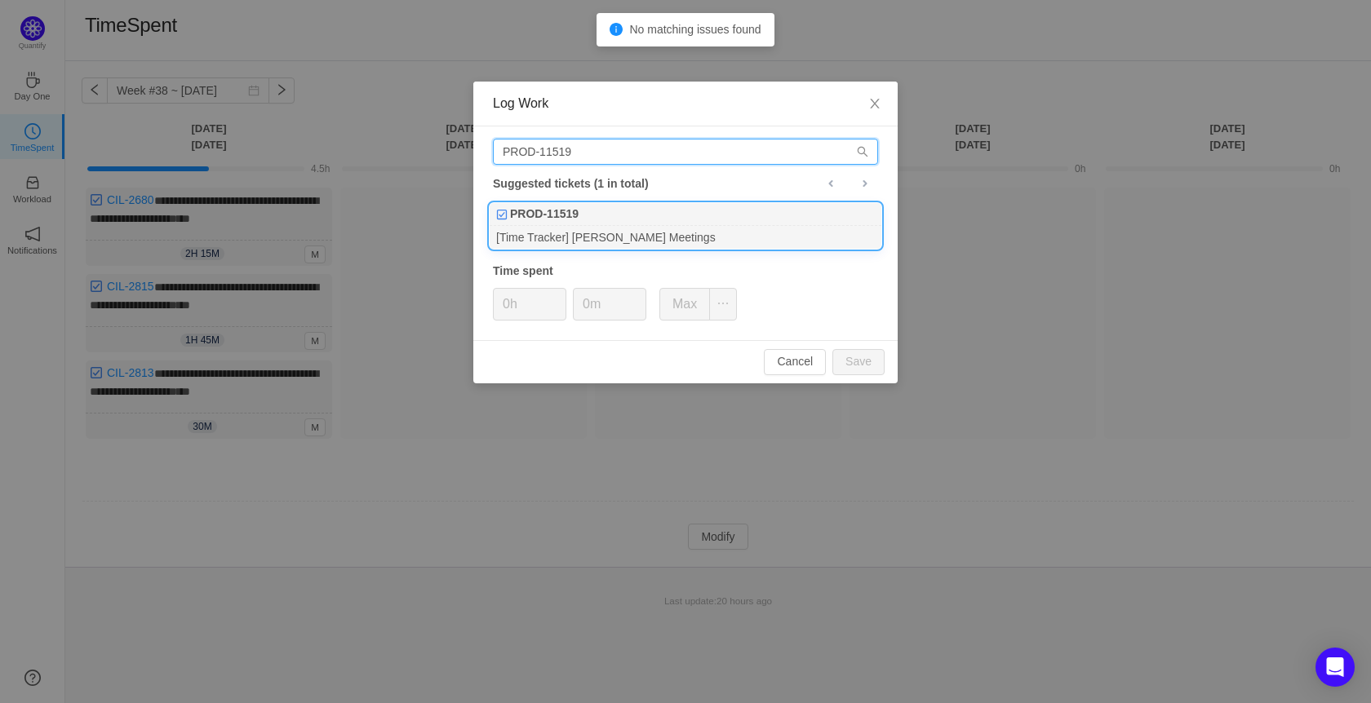
type input "PROD-11519"
click at [666, 233] on div "[Time Tracker] [PERSON_NAME] Meetings" at bounding box center [686, 237] width 392 height 22
click at [560, 292] on span "Increase Value" at bounding box center [556, 298] width 17 height 19
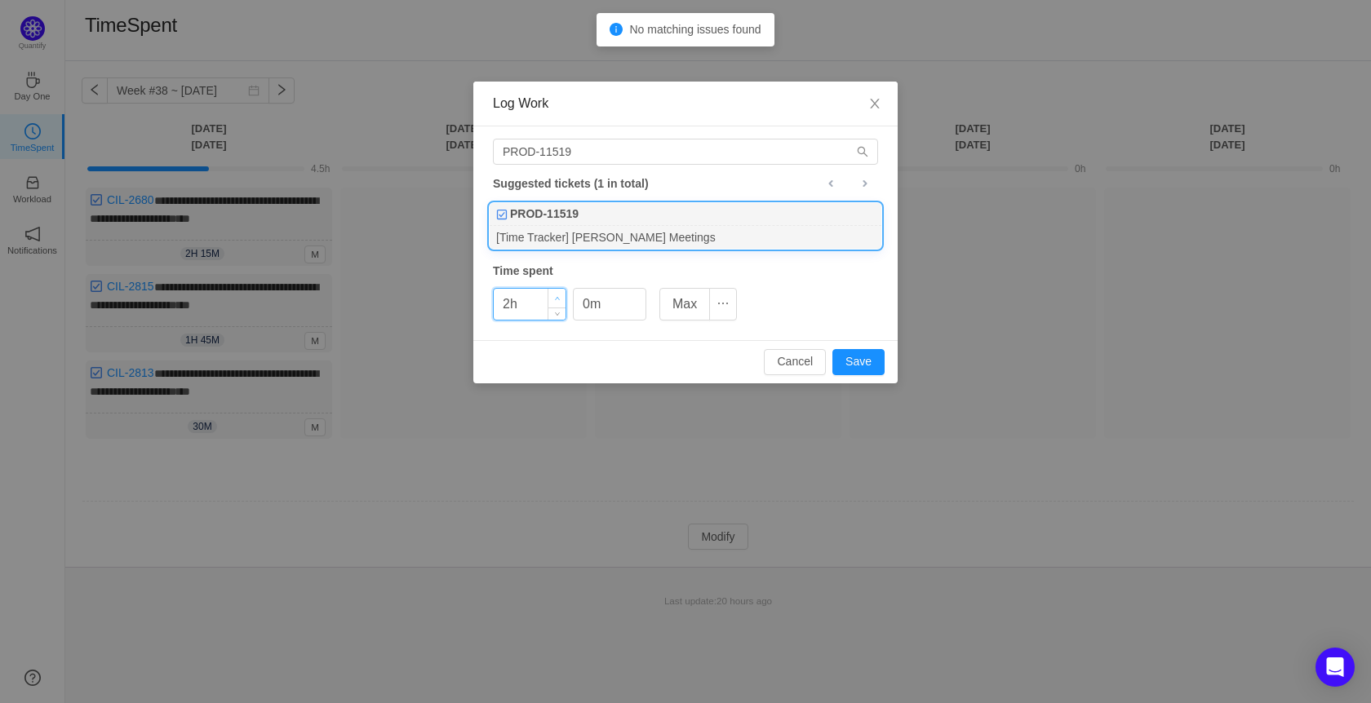
click at [560, 292] on span "Increase Value" at bounding box center [556, 298] width 17 height 19
click at [876, 362] on button "Save" at bounding box center [858, 362] width 52 height 26
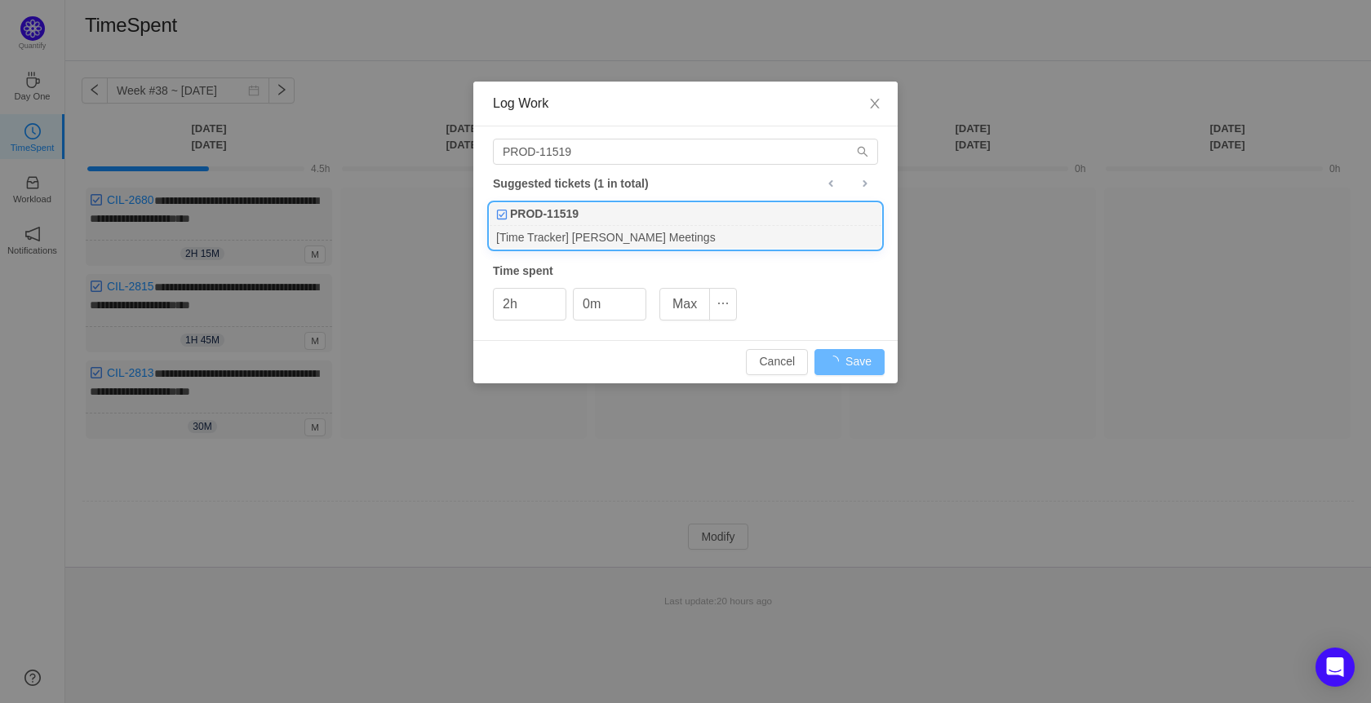
type input "0h"
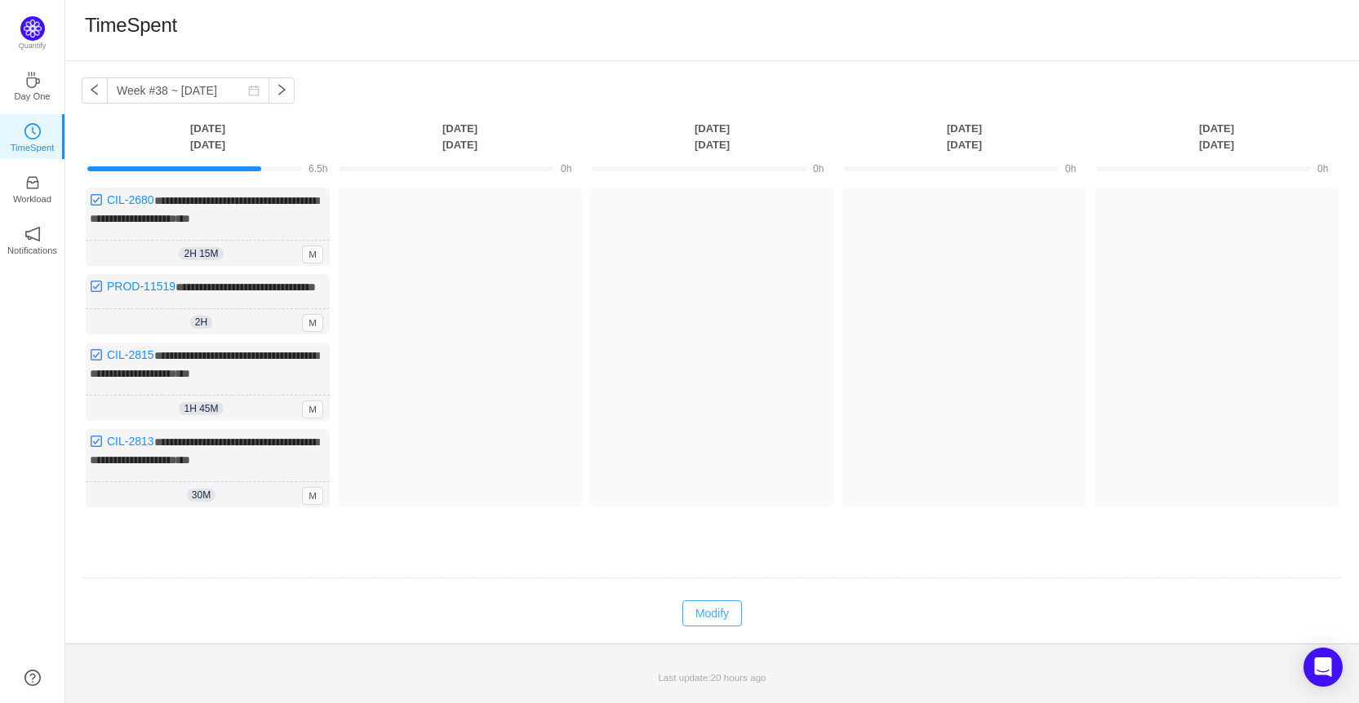
click at [728, 616] on button "Modify" at bounding box center [712, 614] width 60 height 26
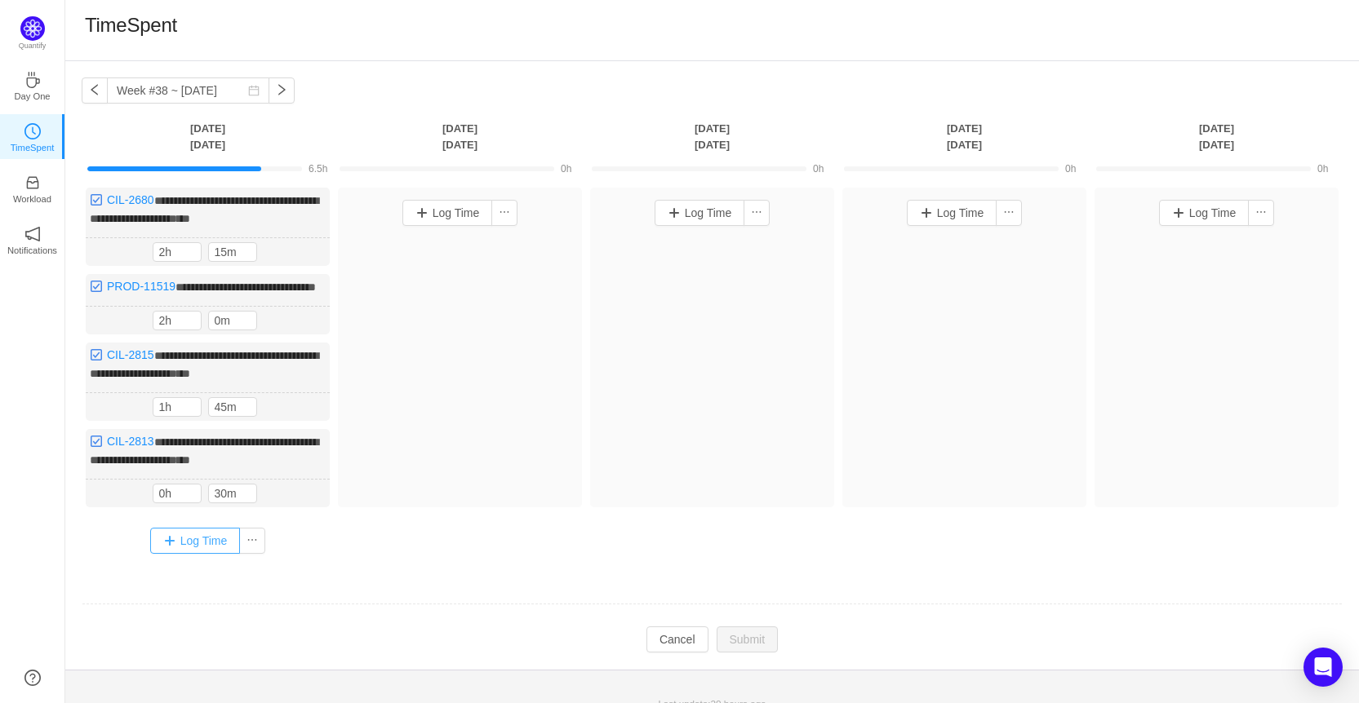
click at [202, 552] on button "Log Time" at bounding box center [195, 541] width 91 height 26
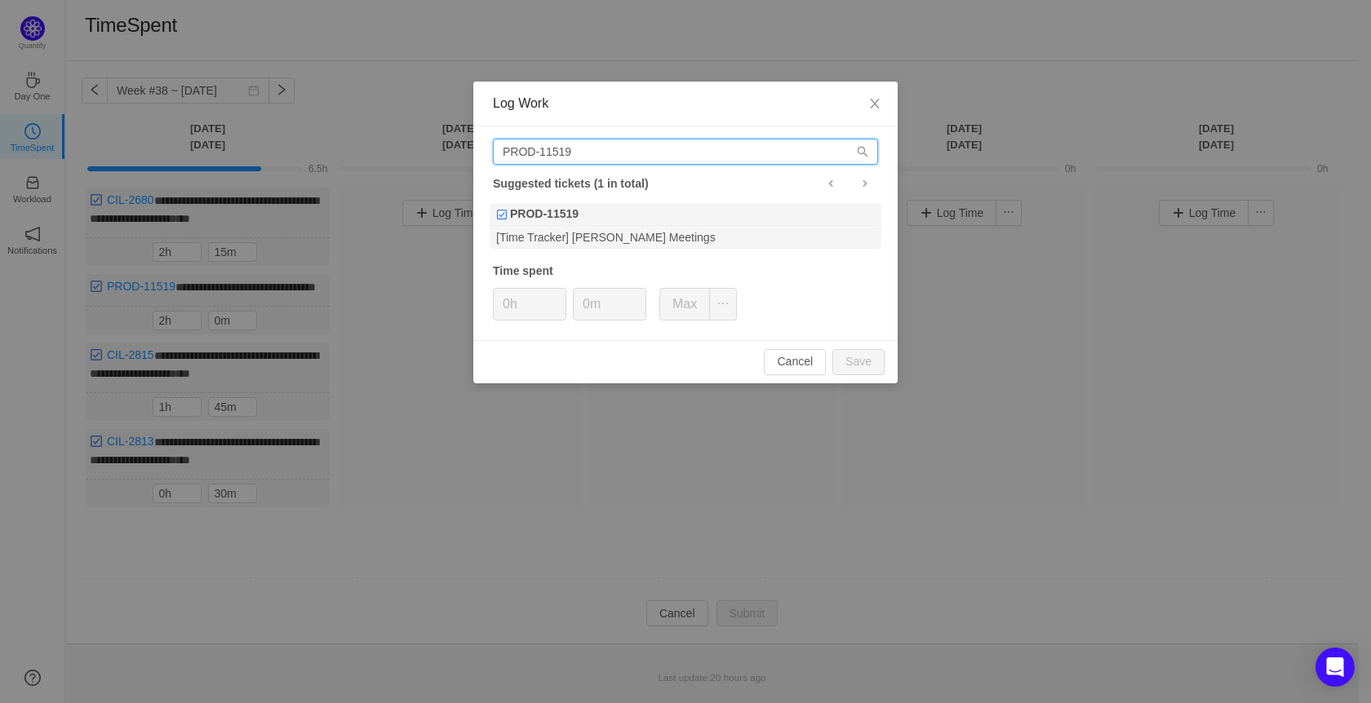
click at [591, 158] on input "PROD-11519" at bounding box center [685, 152] width 385 height 26
type input "PROD-11521"
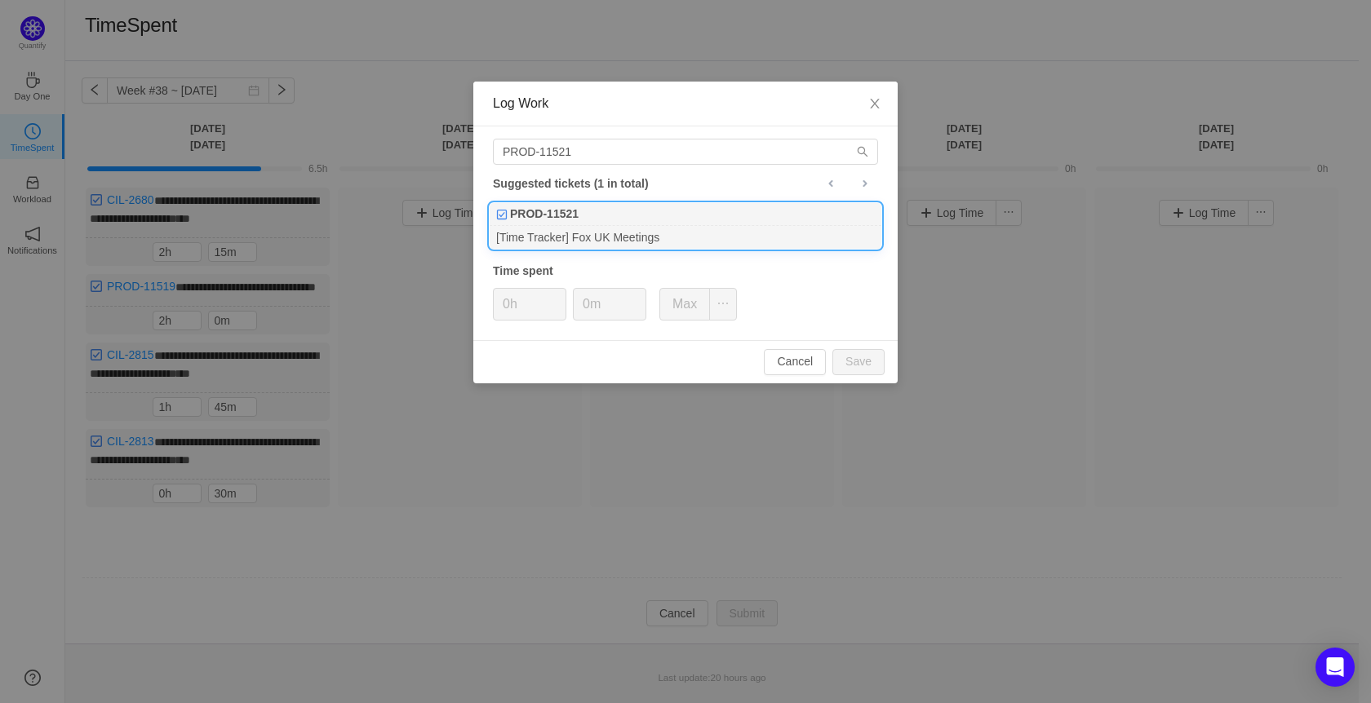
click at [748, 234] on div "[Time Tracker] Fox UK Meetings" at bounding box center [686, 237] width 392 height 22
click at [552, 292] on span "Increase Value" at bounding box center [556, 298] width 17 height 19
click at [845, 364] on button "Save" at bounding box center [858, 362] width 52 height 26
type input "0h"
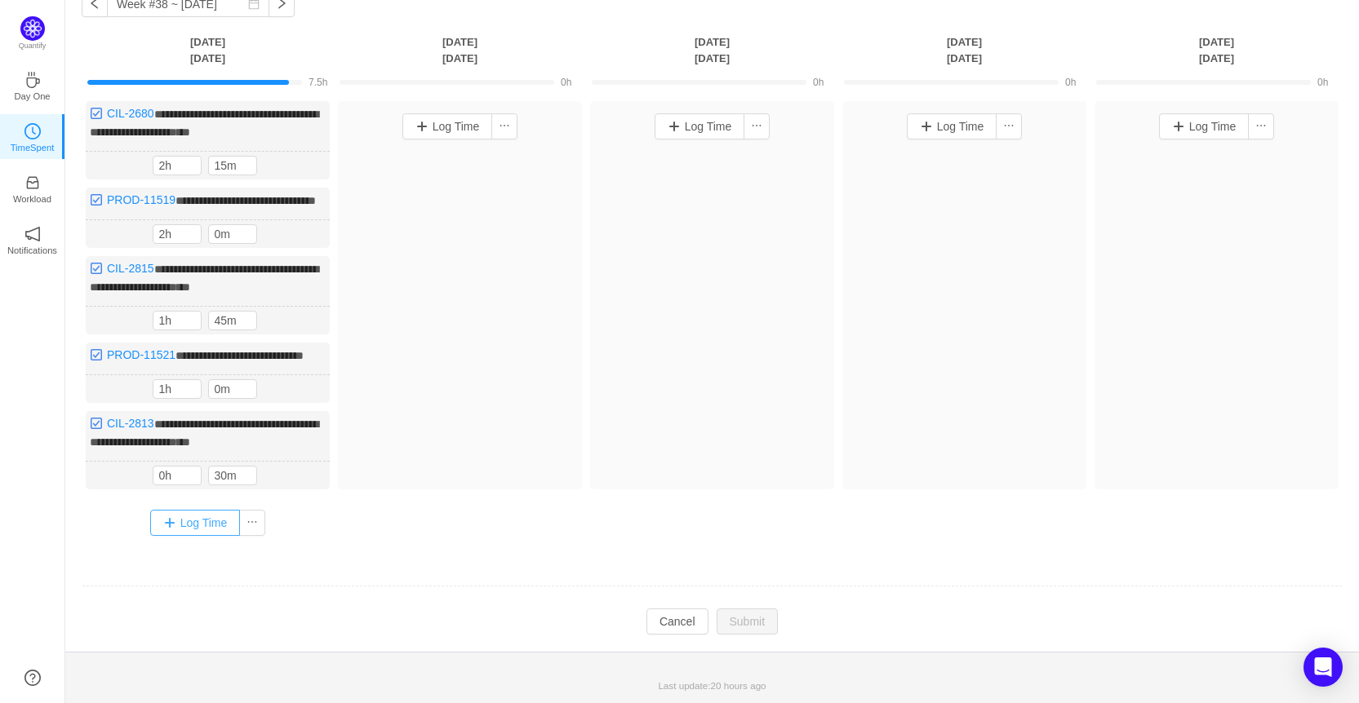
click at [174, 530] on button "Log Time" at bounding box center [195, 523] width 91 height 26
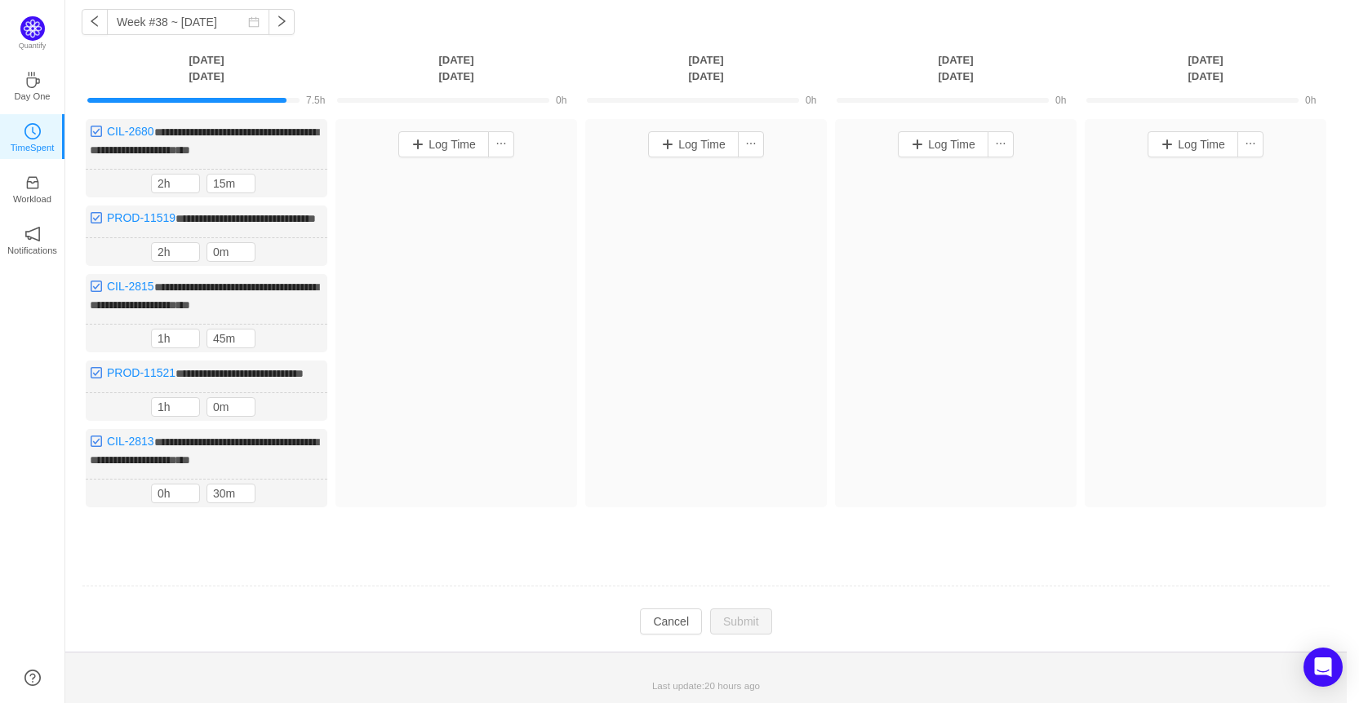
scroll to position [96, 0]
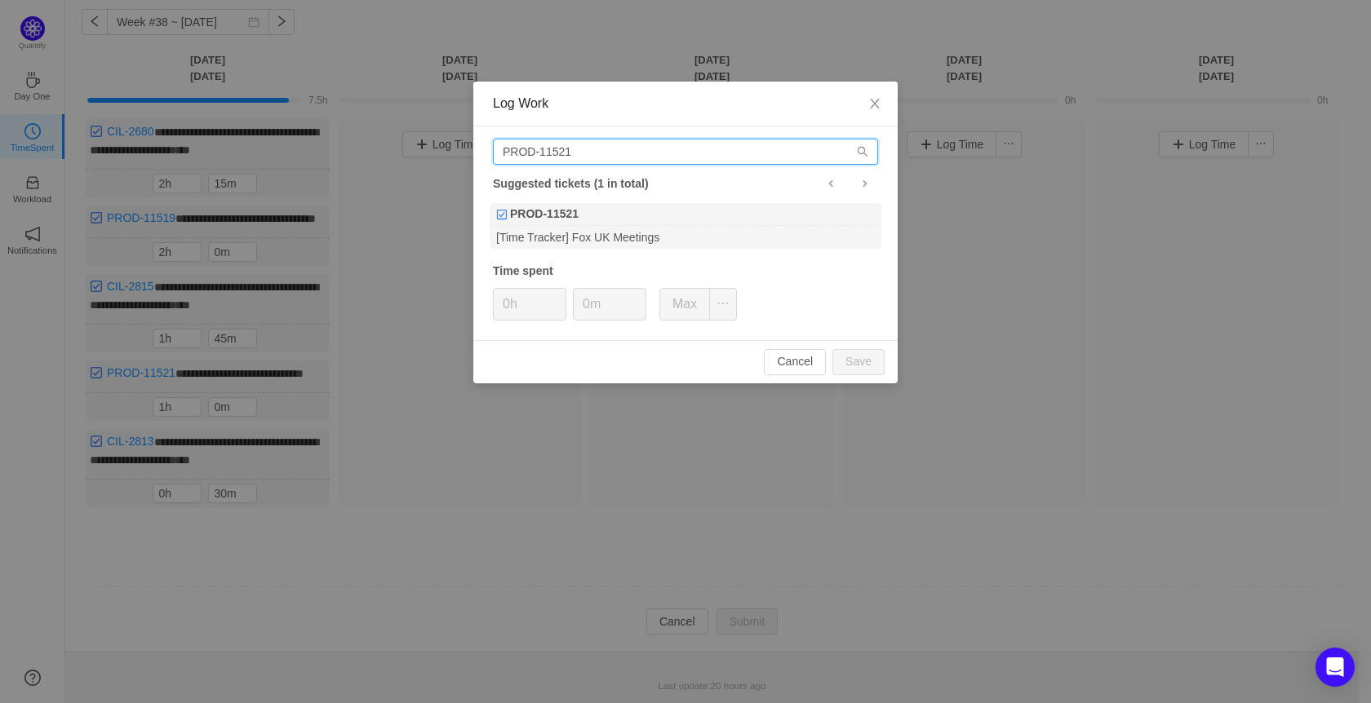
drag, startPoint x: 575, startPoint y: 155, endPoint x: 313, endPoint y: 151, distance: 262.0
click at [313, 151] on div "Log Work PROD-11521 Suggested tickets (1 in total) PROD-11521 [Time Tracker] Fo…" at bounding box center [685, 351] width 1371 height 703
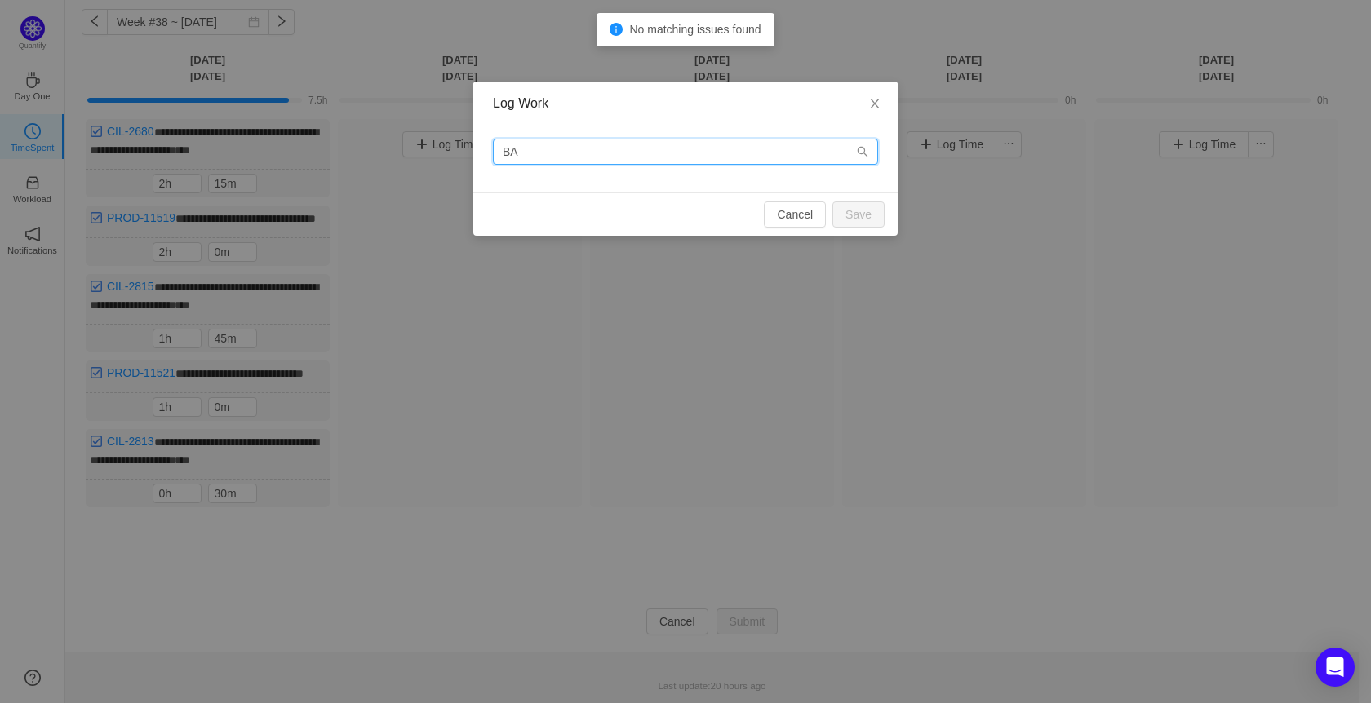
type input "B"
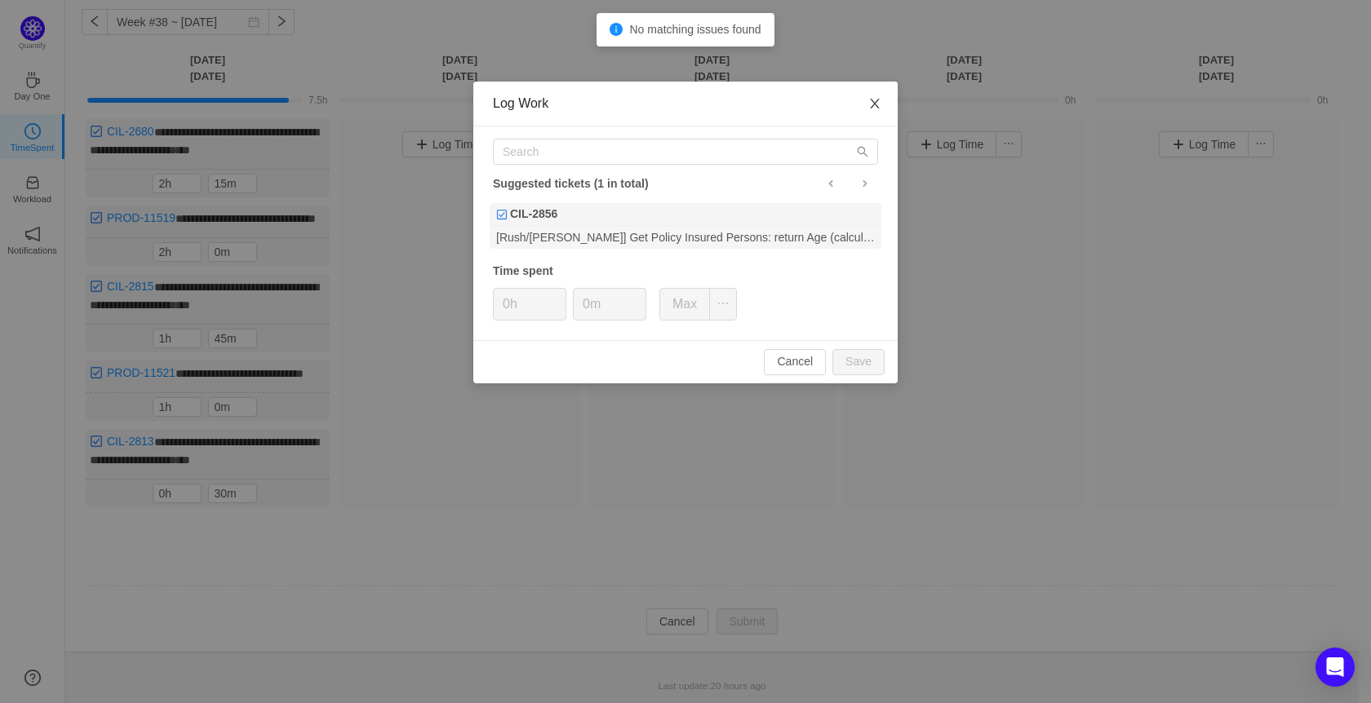
click at [877, 113] on span "Close" at bounding box center [875, 105] width 46 height 46
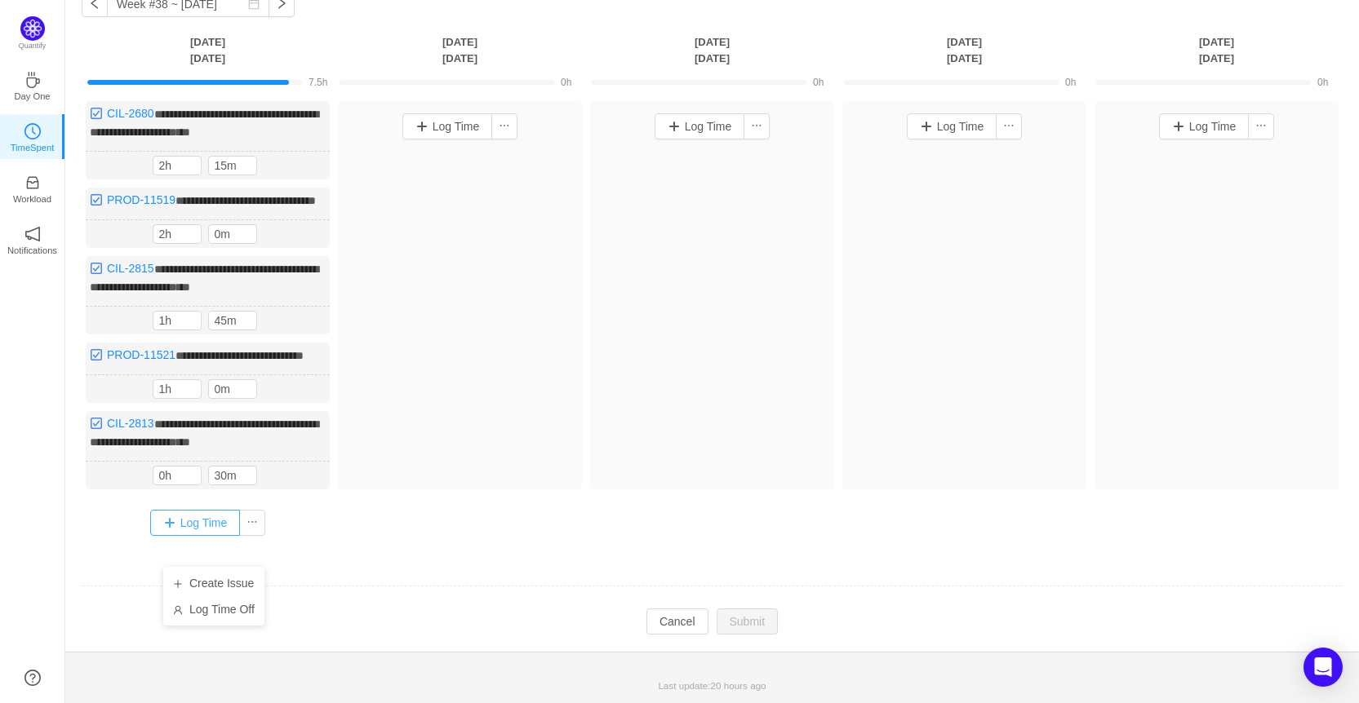
click at [198, 534] on button "Log Time" at bounding box center [195, 523] width 91 height 26
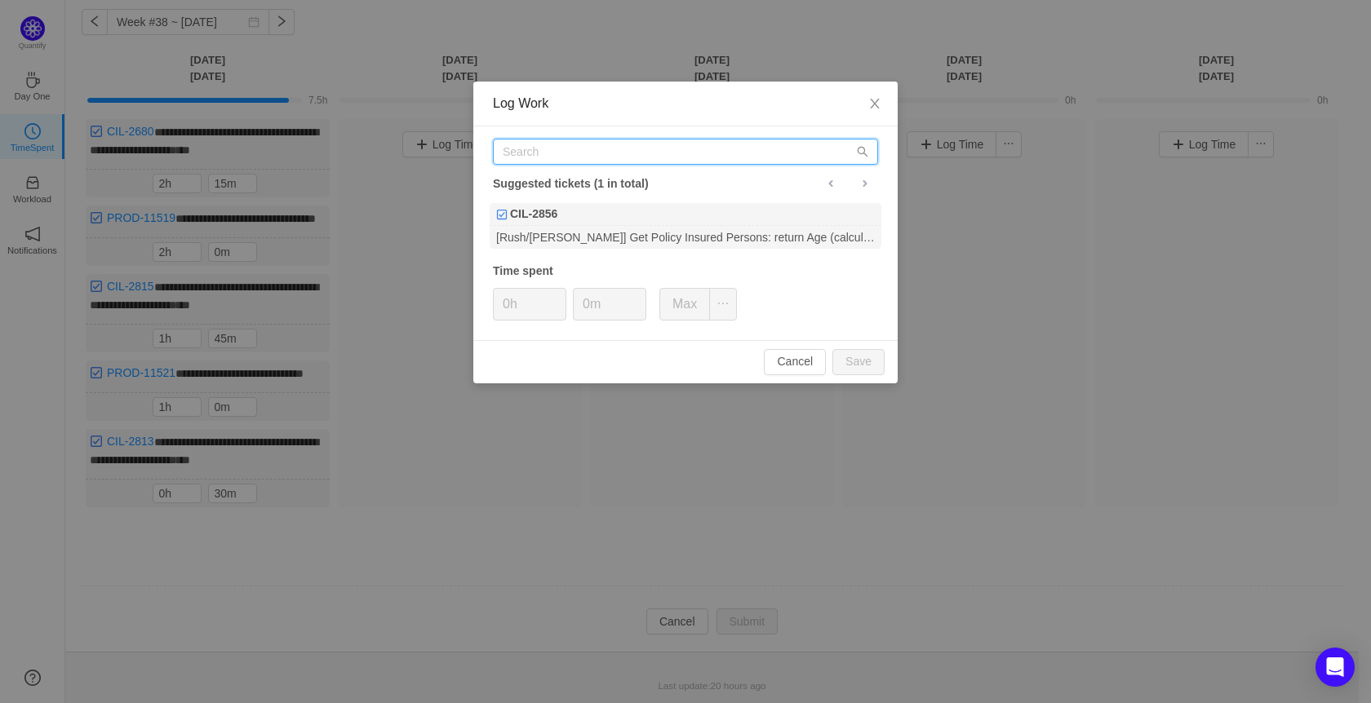
drag, startPoint x: 611, startPoint y: 146, endPoint x: 504, endPoint y: 144, distance: 107.8
click at [504, 144] on input "text" at bounding box center [685, 152] width 385 height 26
paste input "PROD-11649"
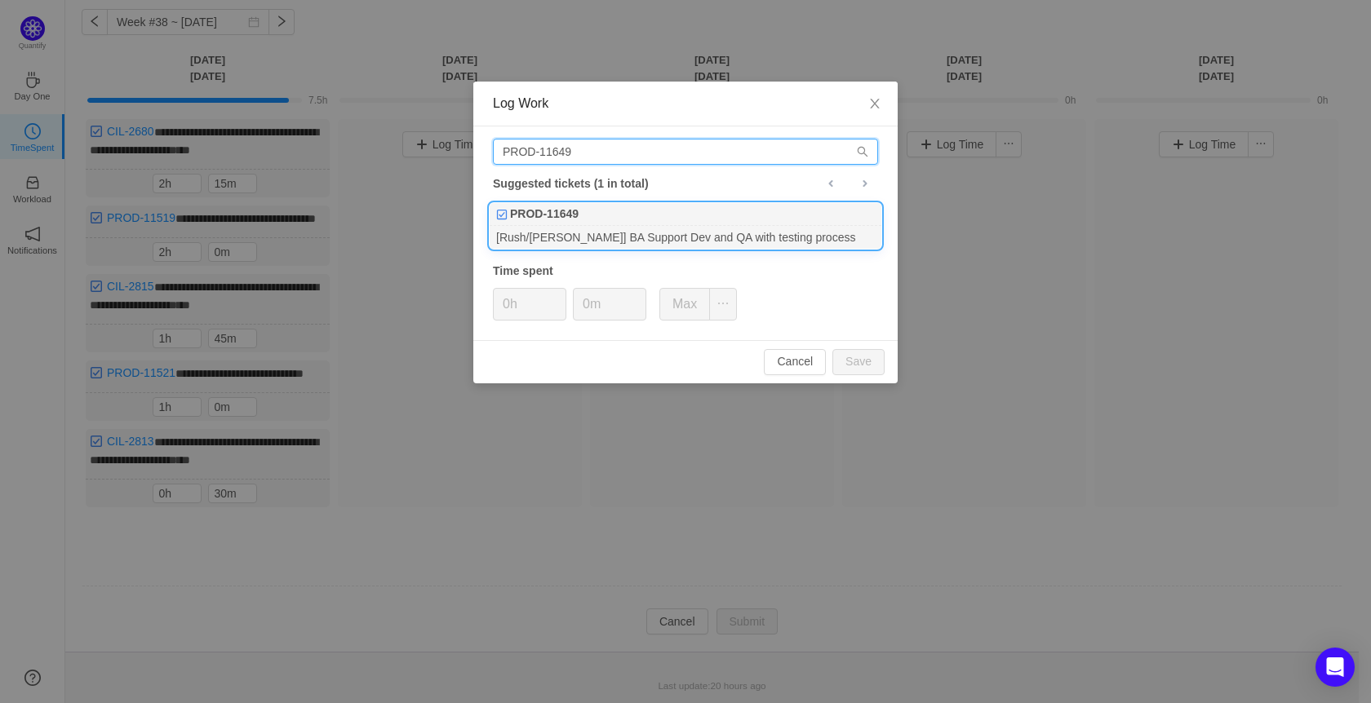
type input "PROD-11649"
click at [674, 213] on div "PROD-11649" at bounding box center [686, 214] width 392 height 23
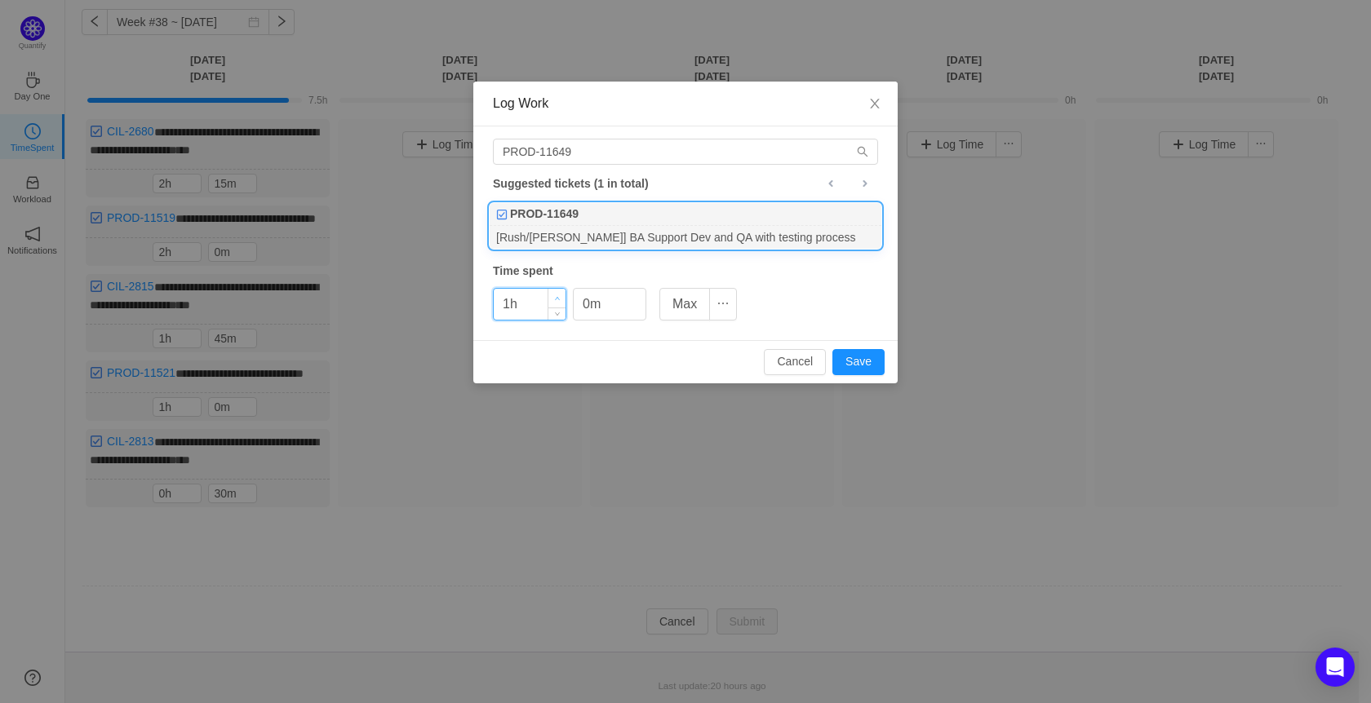
click at [558, 298] on icon "icon: up" at bounding box center [558, 299] width 6 height 6
type input "2h"
click at [558, 298] on icon "icon: up" at bounding box center [558, 299] width 6 height 6
click at [584, 304] on input "0m" at bounding box center [610, 304] width 72 height 31
type input "30m"
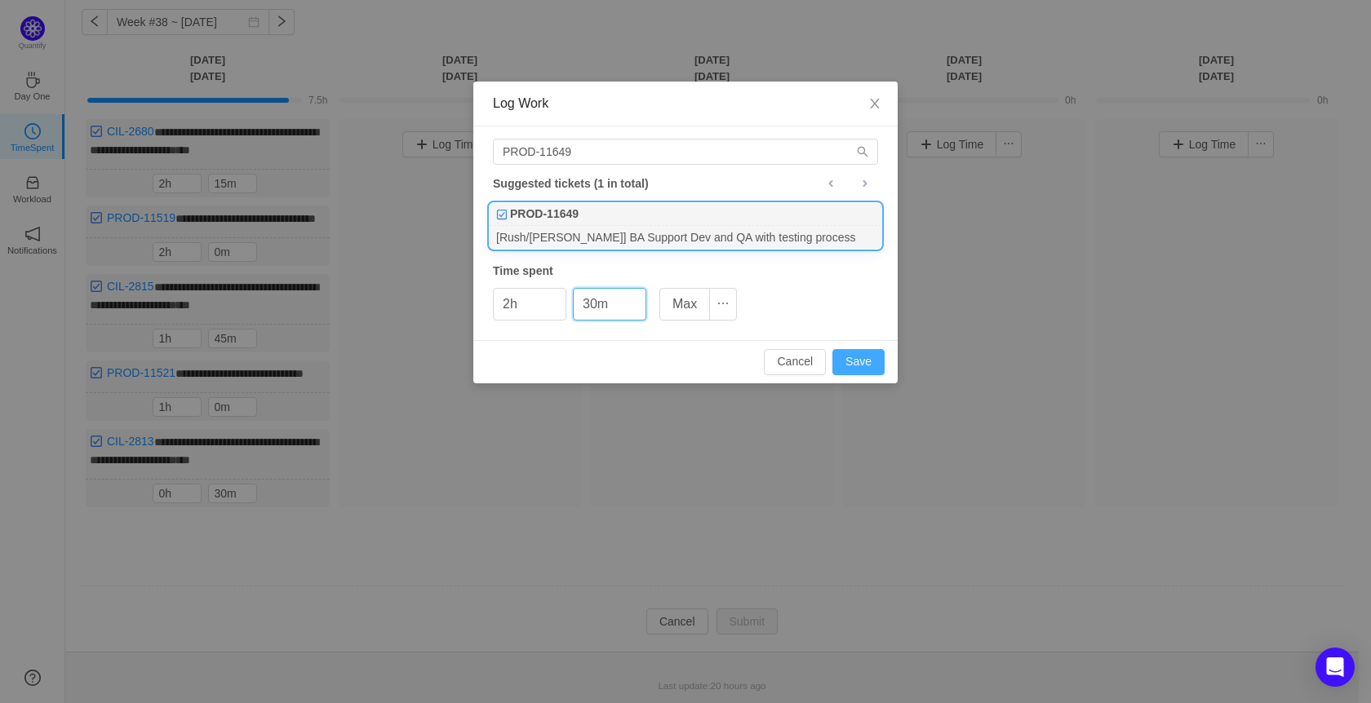
click at [864, 360] on button "Save" at bounding box center [858, 362] width 52 height 26
type input "0h"
type input "0m"
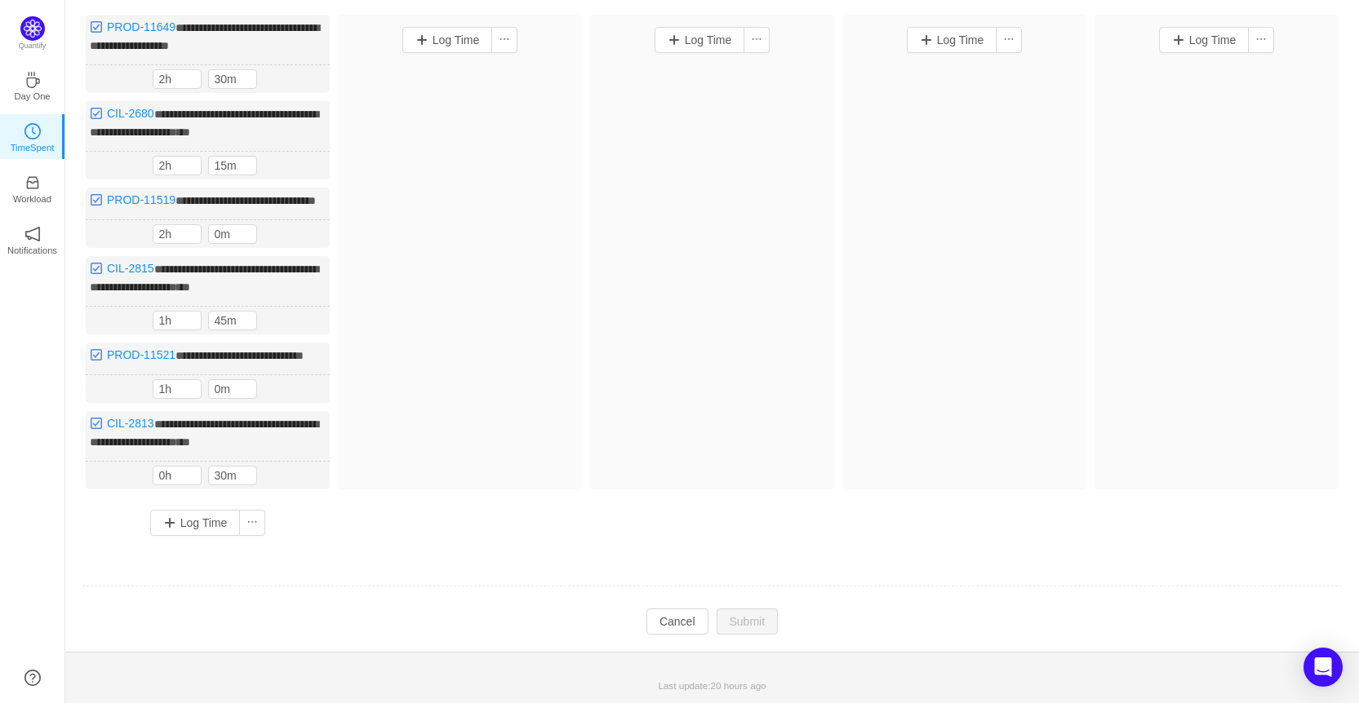
scroll to position [0, 0]
